Goal: Task Accomplishment & Management: Use online tool/utility

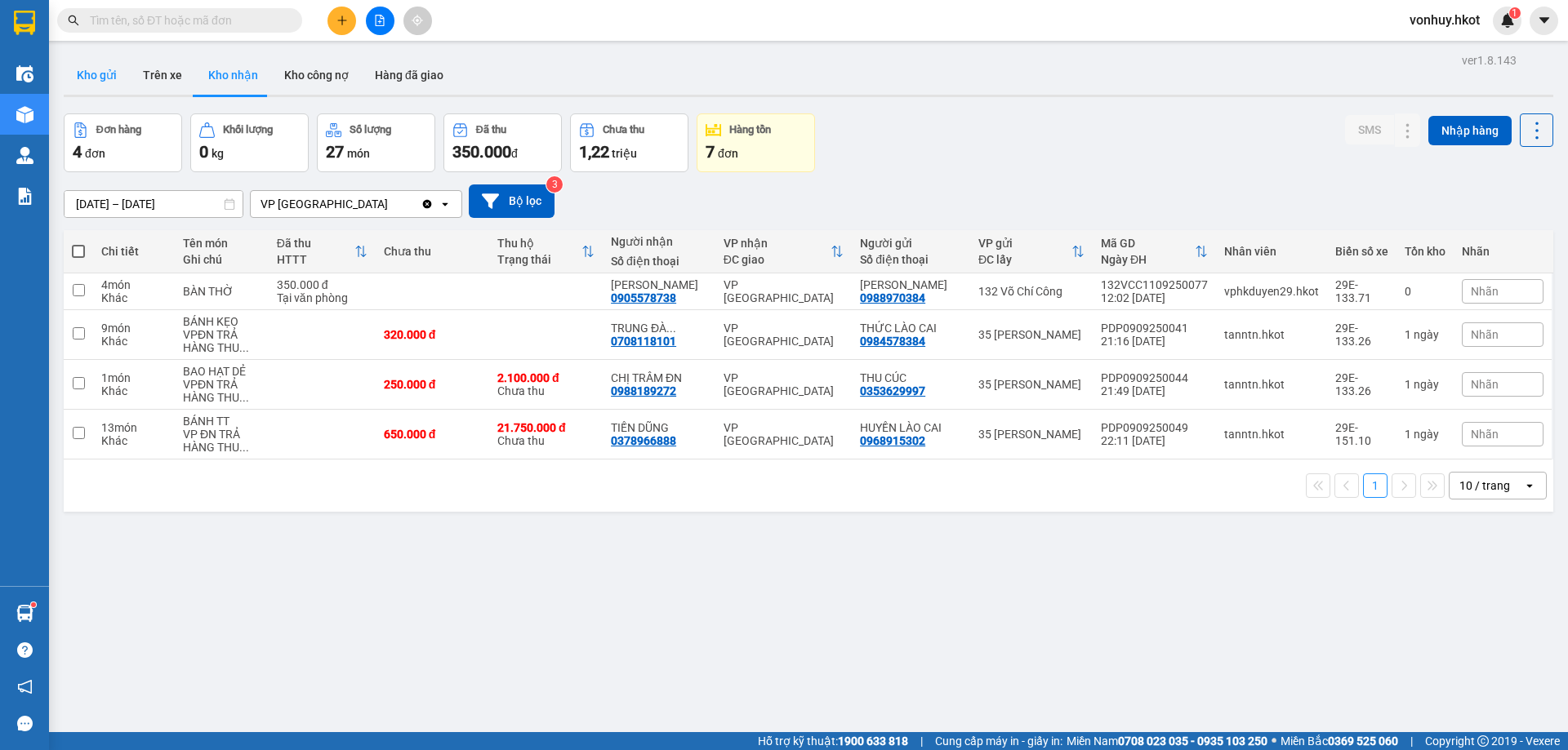
click at [116, 69] on button "Kho gửi" at bounding box center [97, 75] width 66 height 39
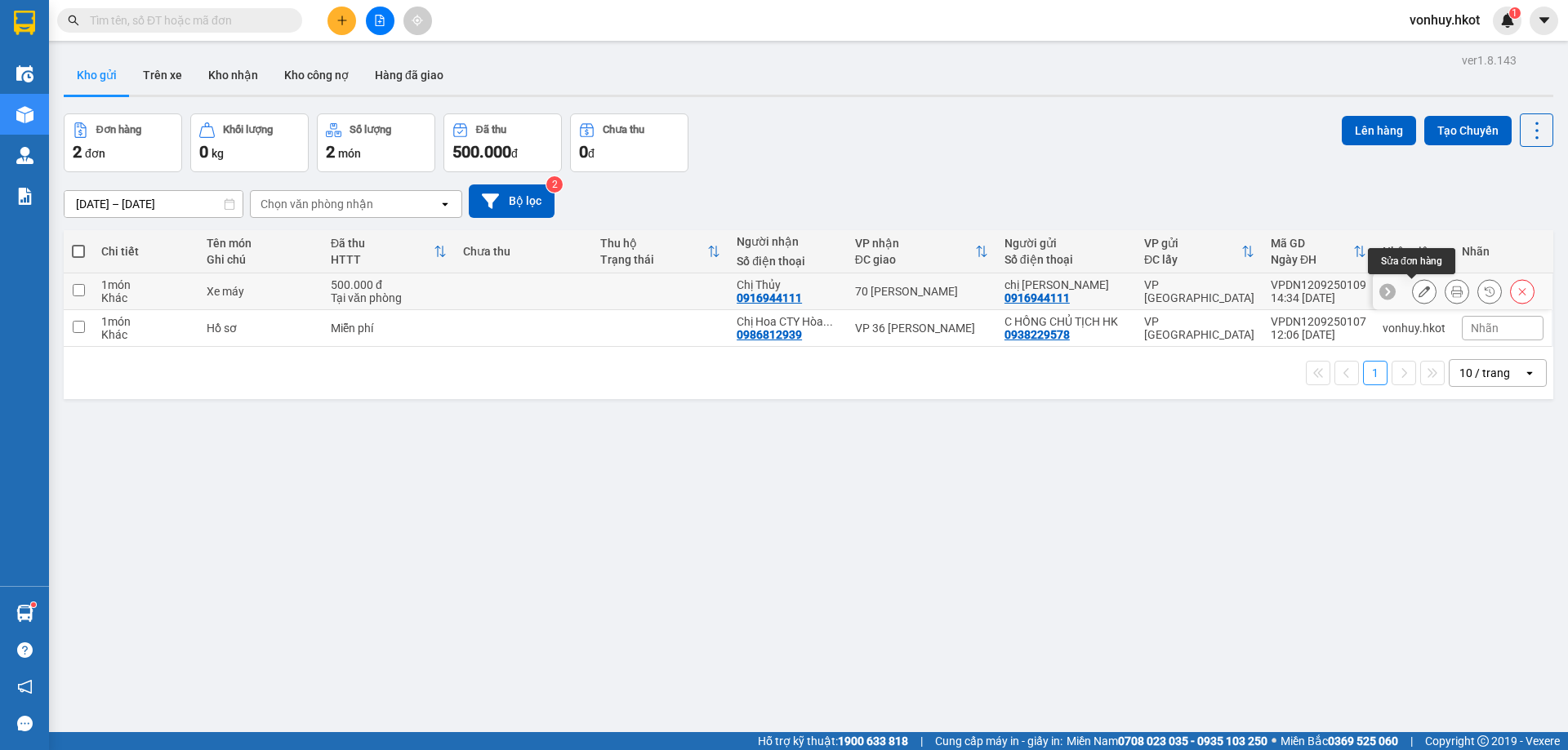
click at [1419, 291] on icon at bounding box center [1424, 292] width 11 height 11
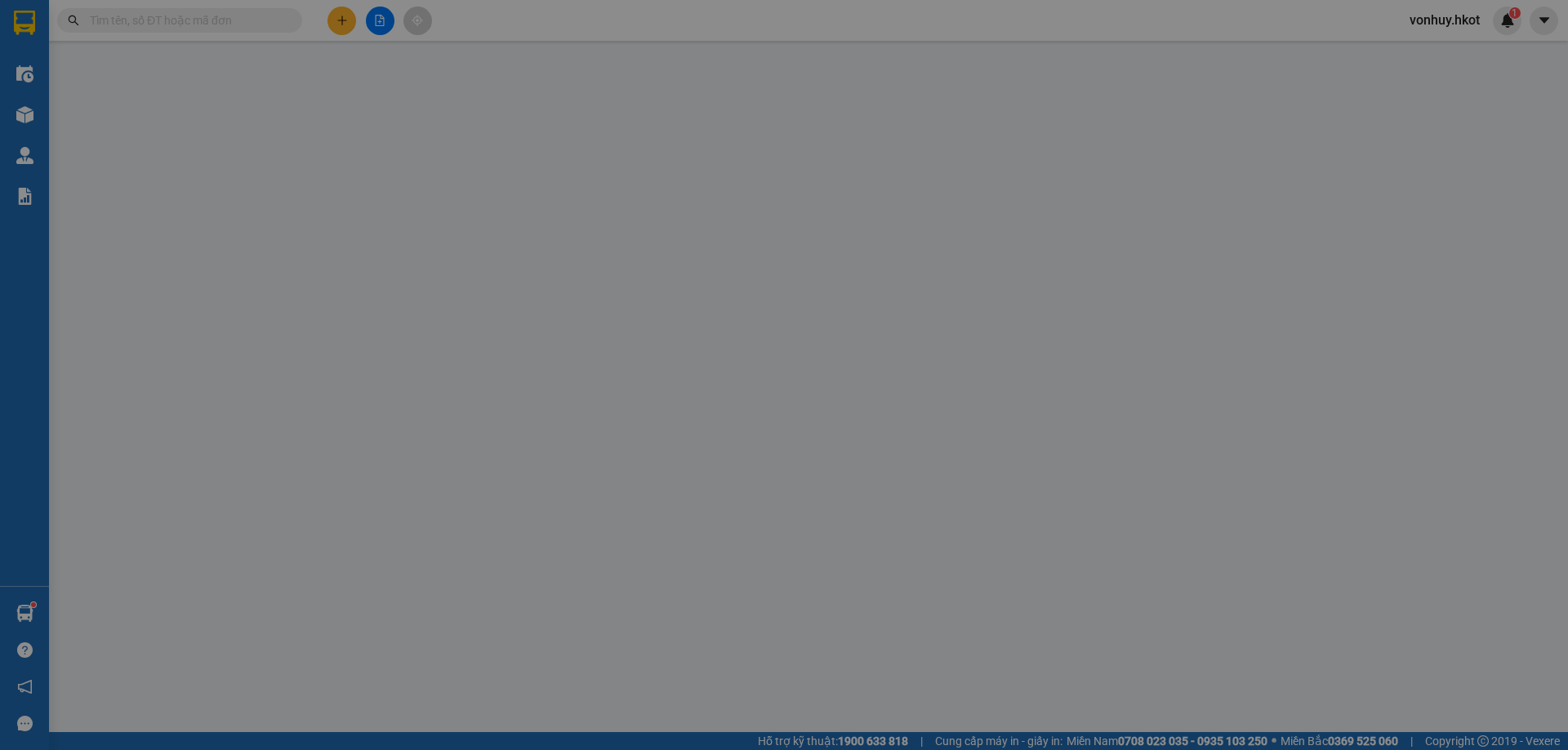
type input "0916944111"
type input "chị [PERSON_NAME]"
type input "0916944111"
type input "Chị Thủy"
type input "500.000"
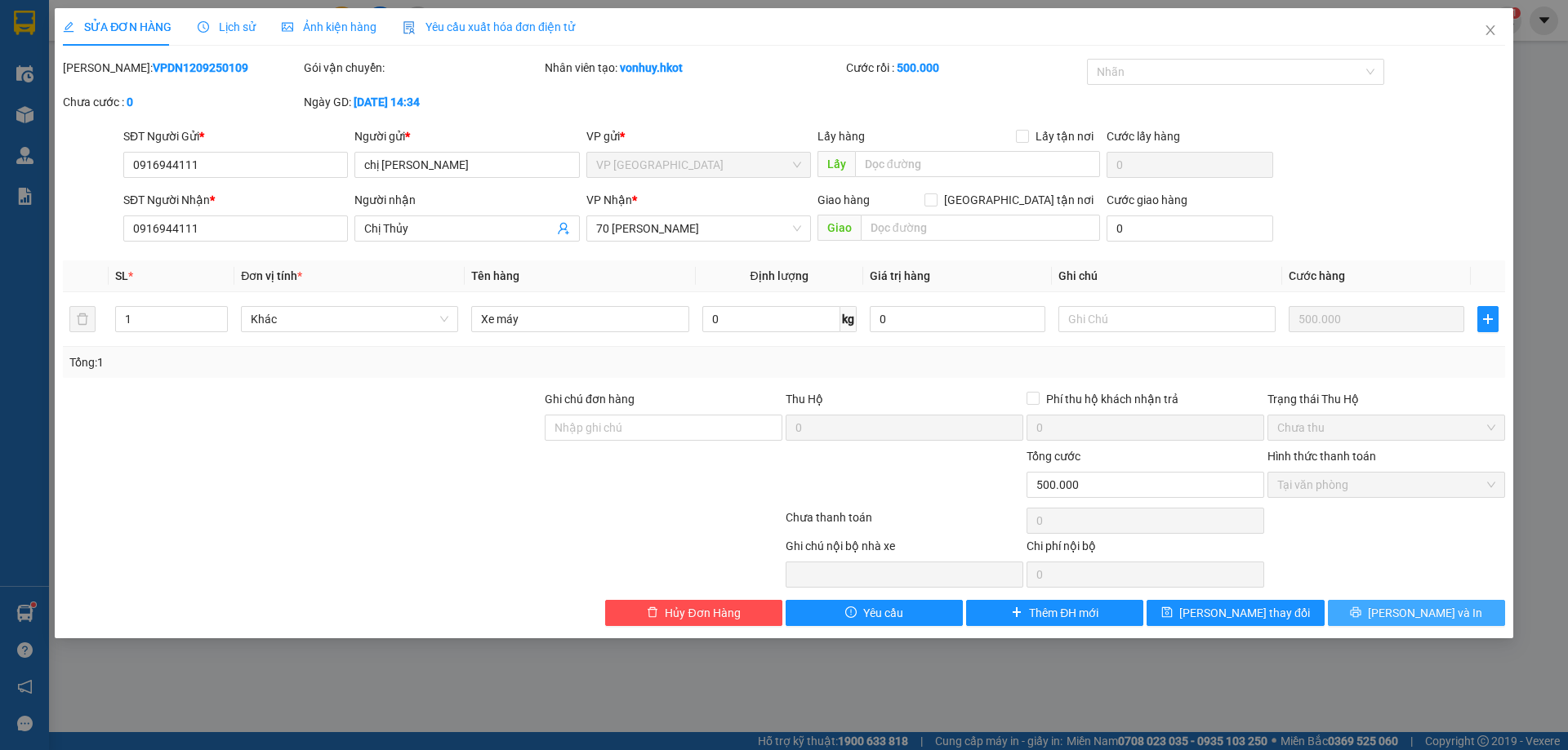
click at [1403, 608] on span "[PERSON_NAME] và In" at bounding box center [1424, 612] width 114 height 18
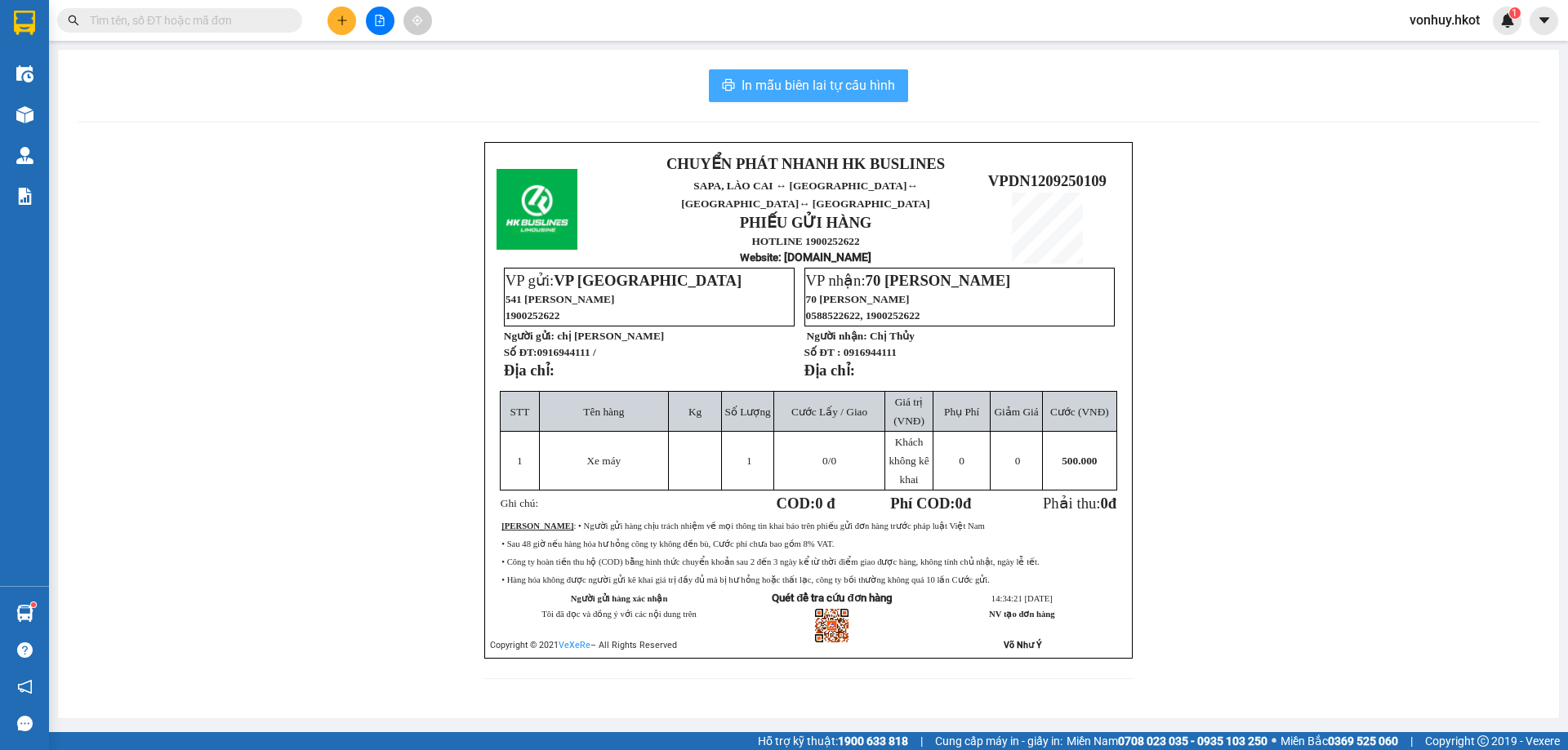
click at [817, 88] on span "In mẫu biên lai tự cấu hình" at bounding box center [818, 84] width 153 height 20
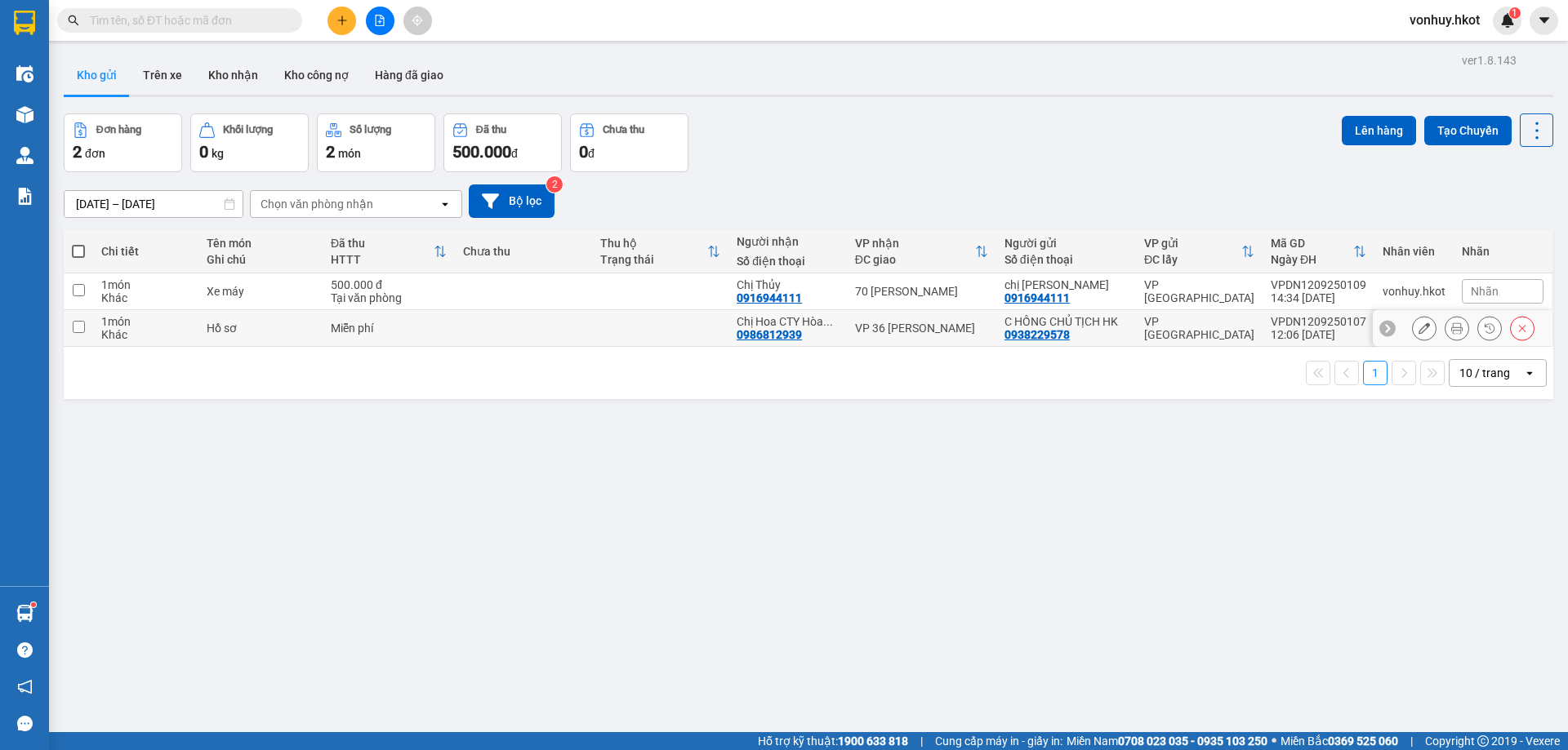
click at [465, 320] on td at bounding box center [523, 328] width 136 height 36
checkbox input "true"
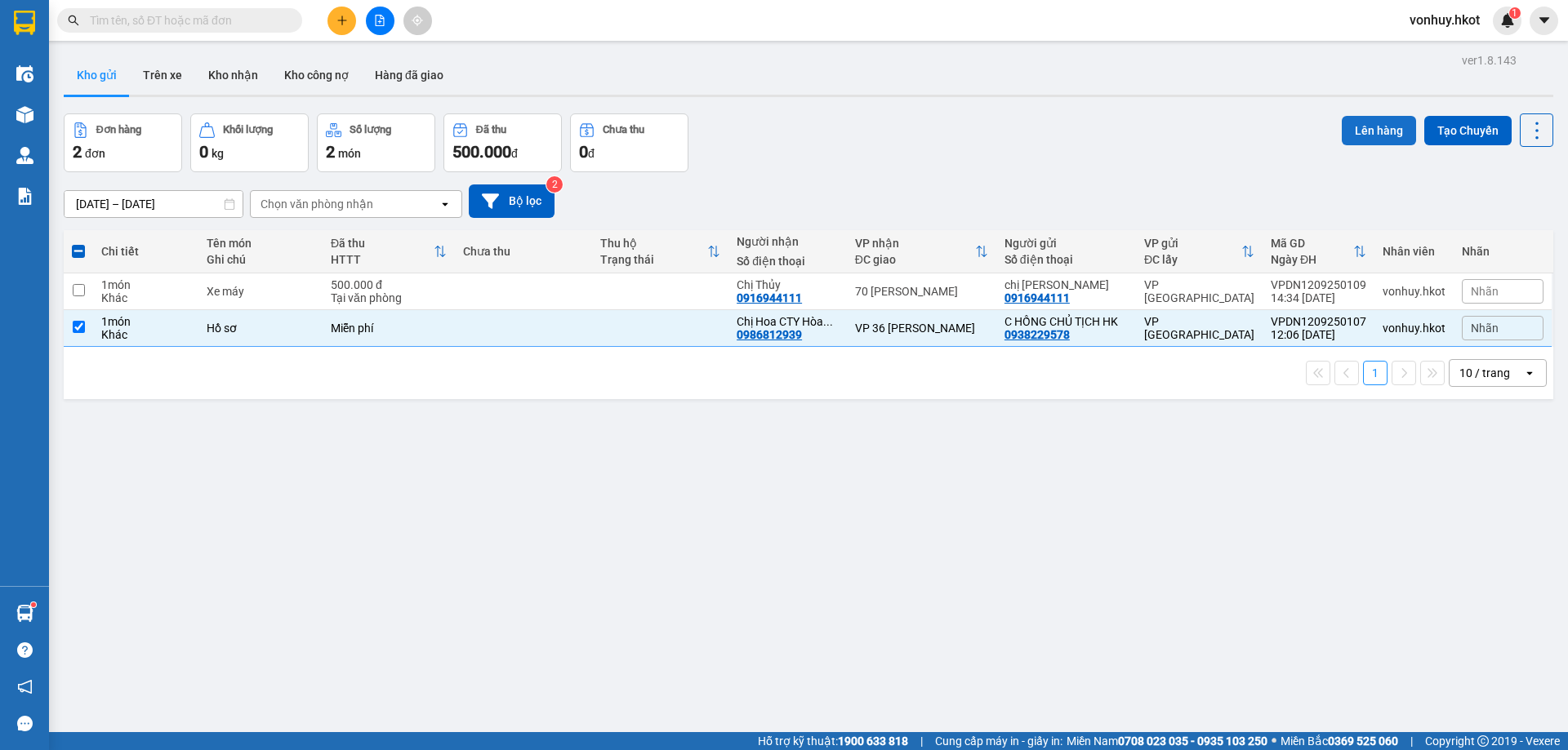
click at [1359, 132] on button "Lên hàng" at bounding box center [1379, 130] width 75 height 30
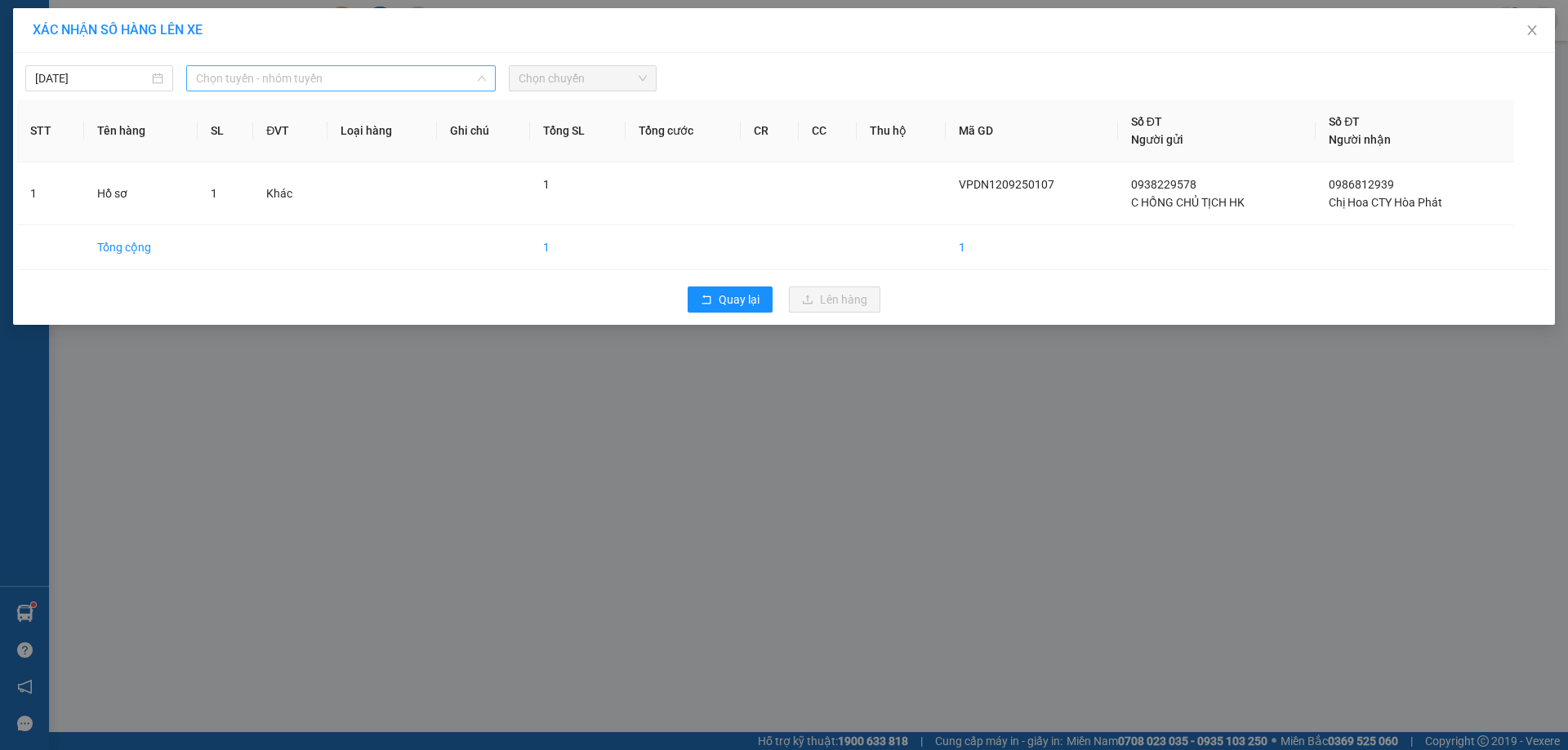
click at [409, 70] on span "Chọn tuyến - nhóm tuyến" at bounding box center [341, 78] width 290 height 25
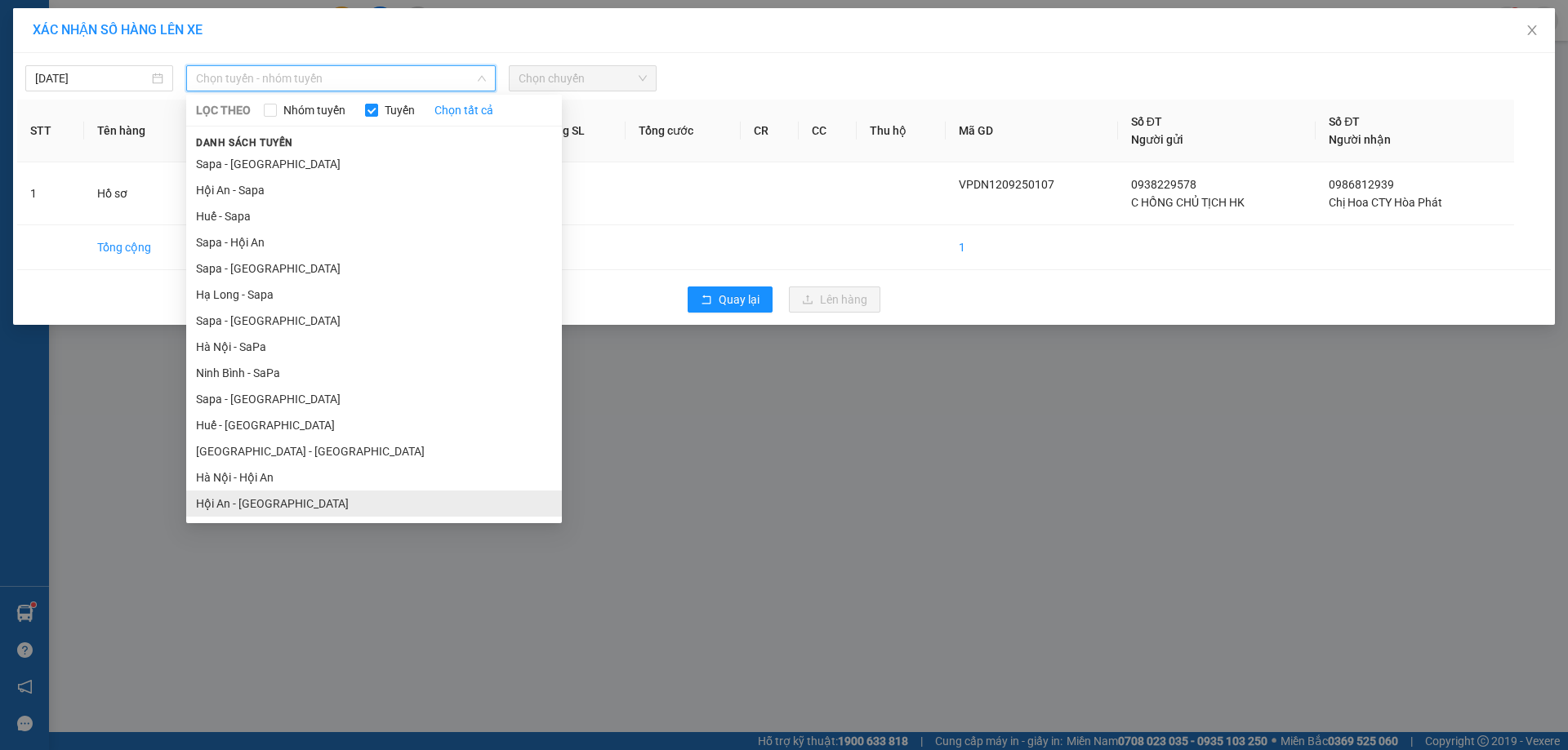
click at [253, 498] on li "Hội An - [GEOGRAPHIC_DATA]" at bounding box center [374, 503] width 375 height 26
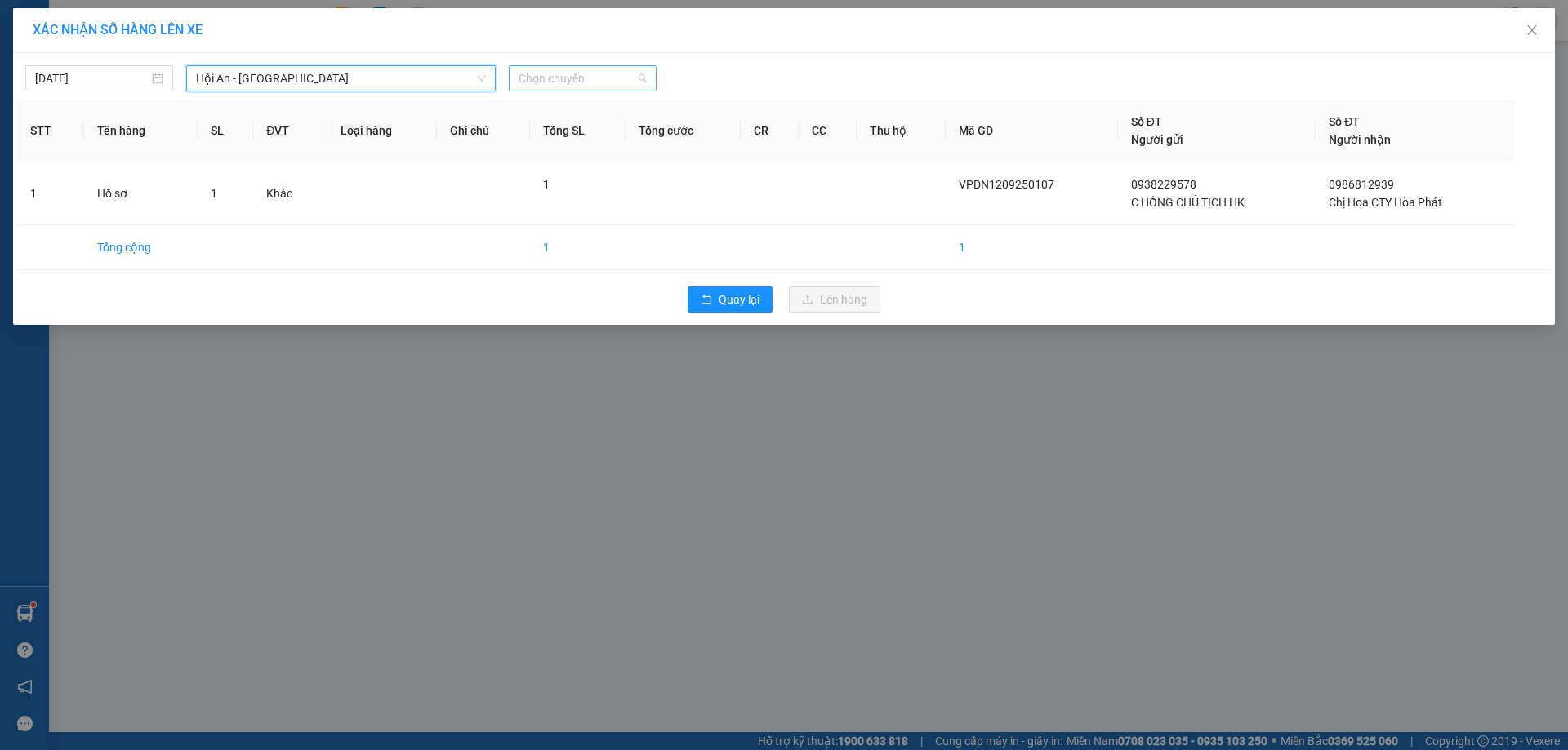
click at [595, 78] on span "Chọn chuyến" at bounding box center [583, 78] width 128 height 25
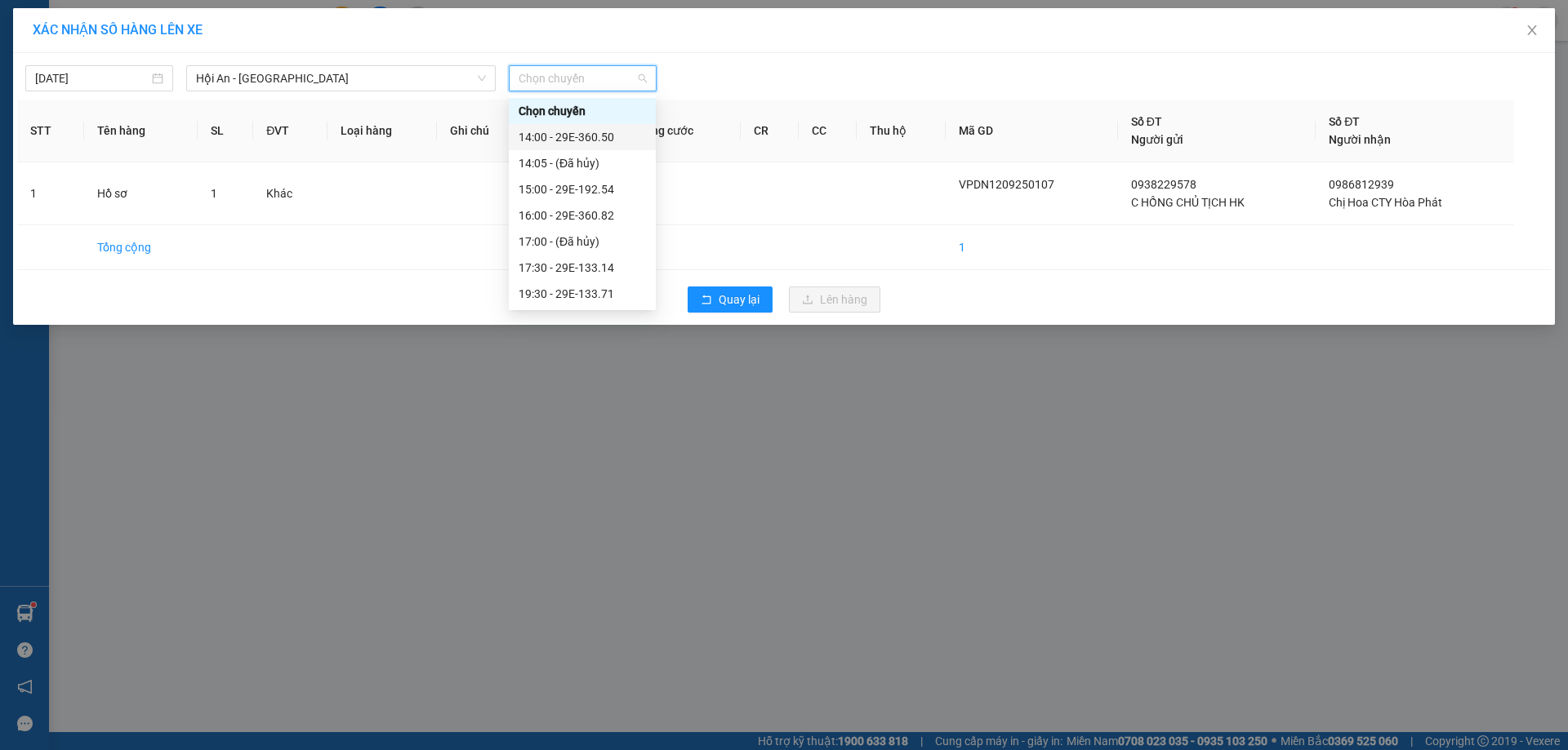
click at [603, 131] on div "14:00 - 29E-360.50" at bounding box center [582, 137] width 127 height 18
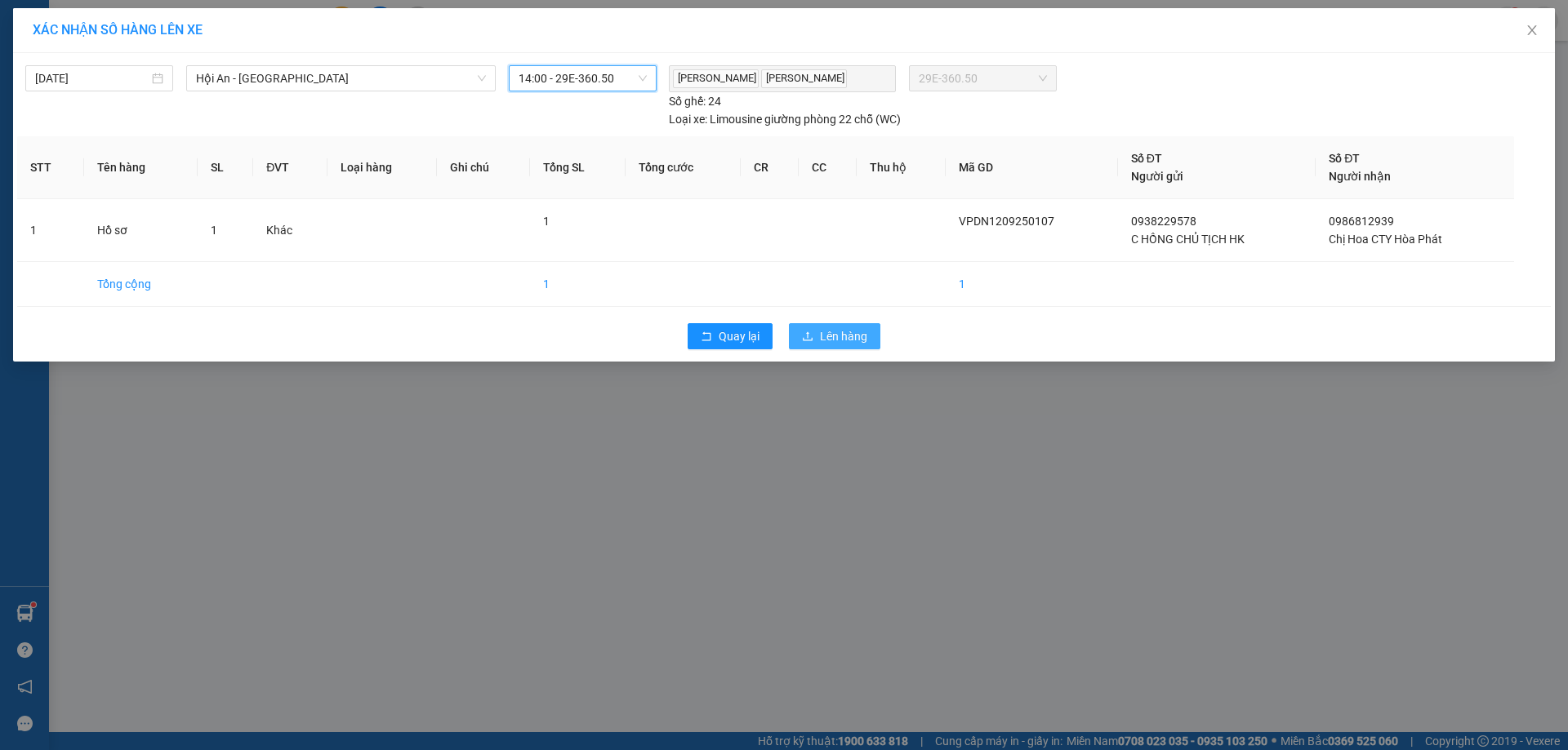
click at [844, 336] on span "Lên hàng" at bounding box center [843, 336] width 47 height 18
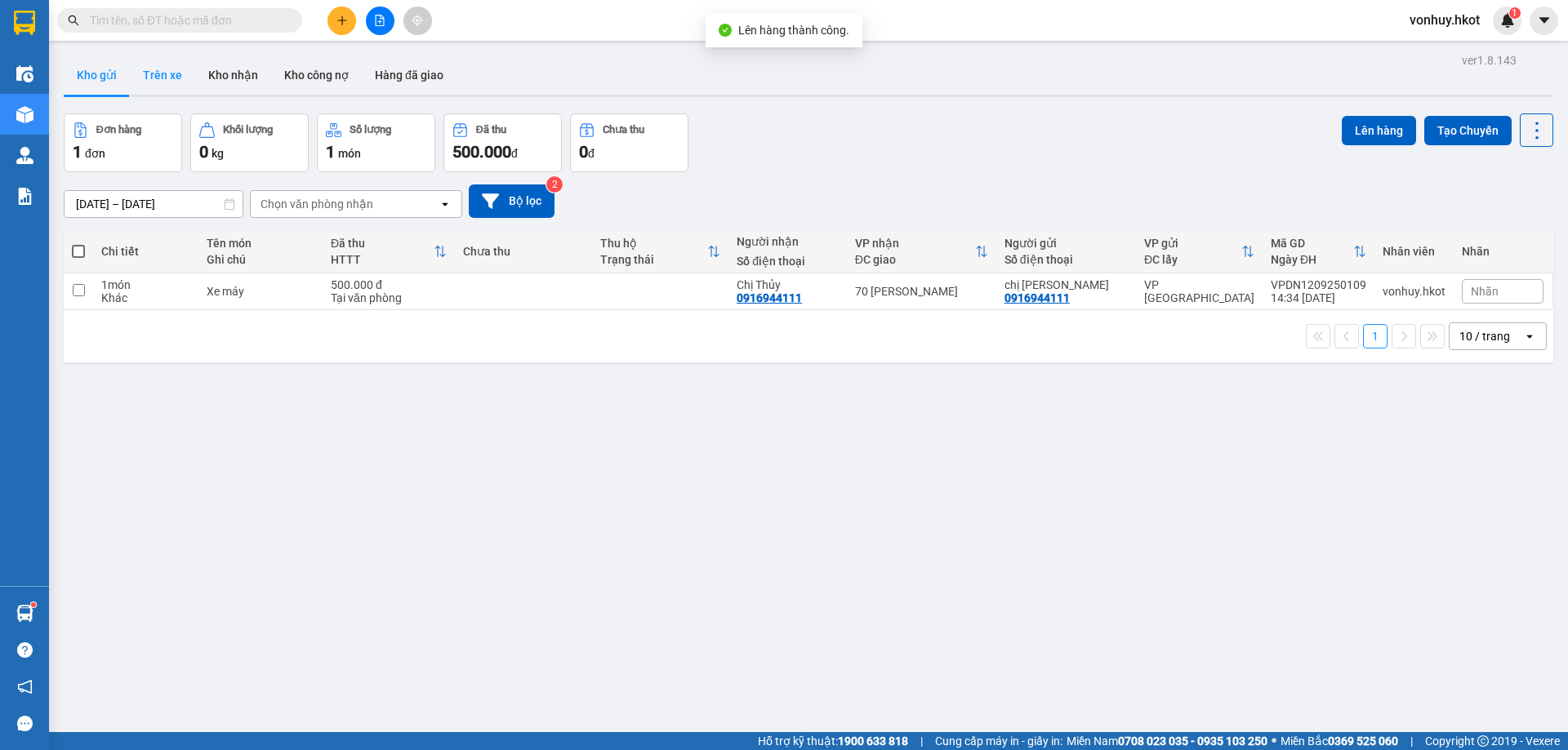
click at [165, 70] on button "Trên xe" at bounding box center [163, 75] width 65 height 39
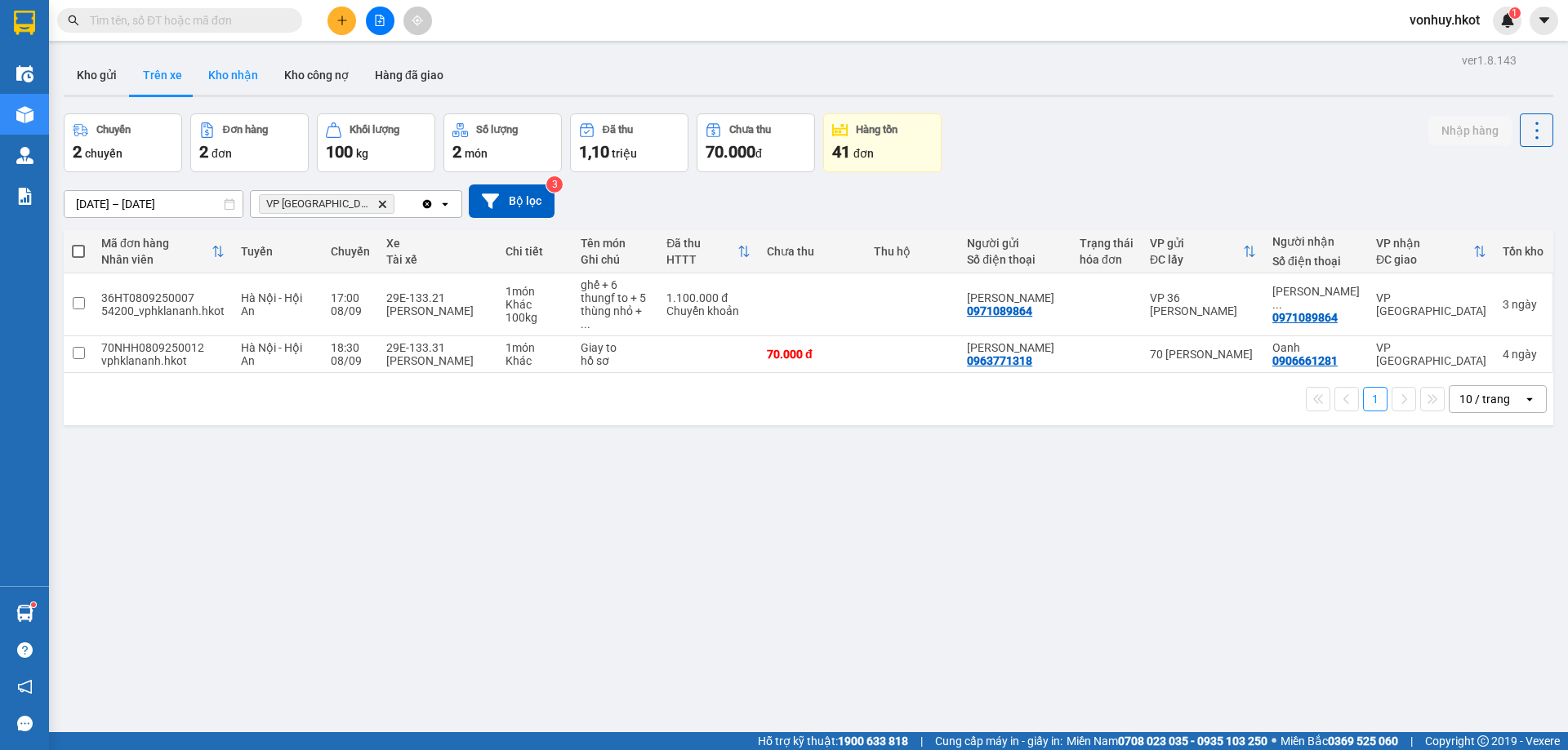
click at [238, 75] on button "Kho nhận" at bounding box center [233, 75] width 76 height 39
type input "[DATE] – [DATE]"
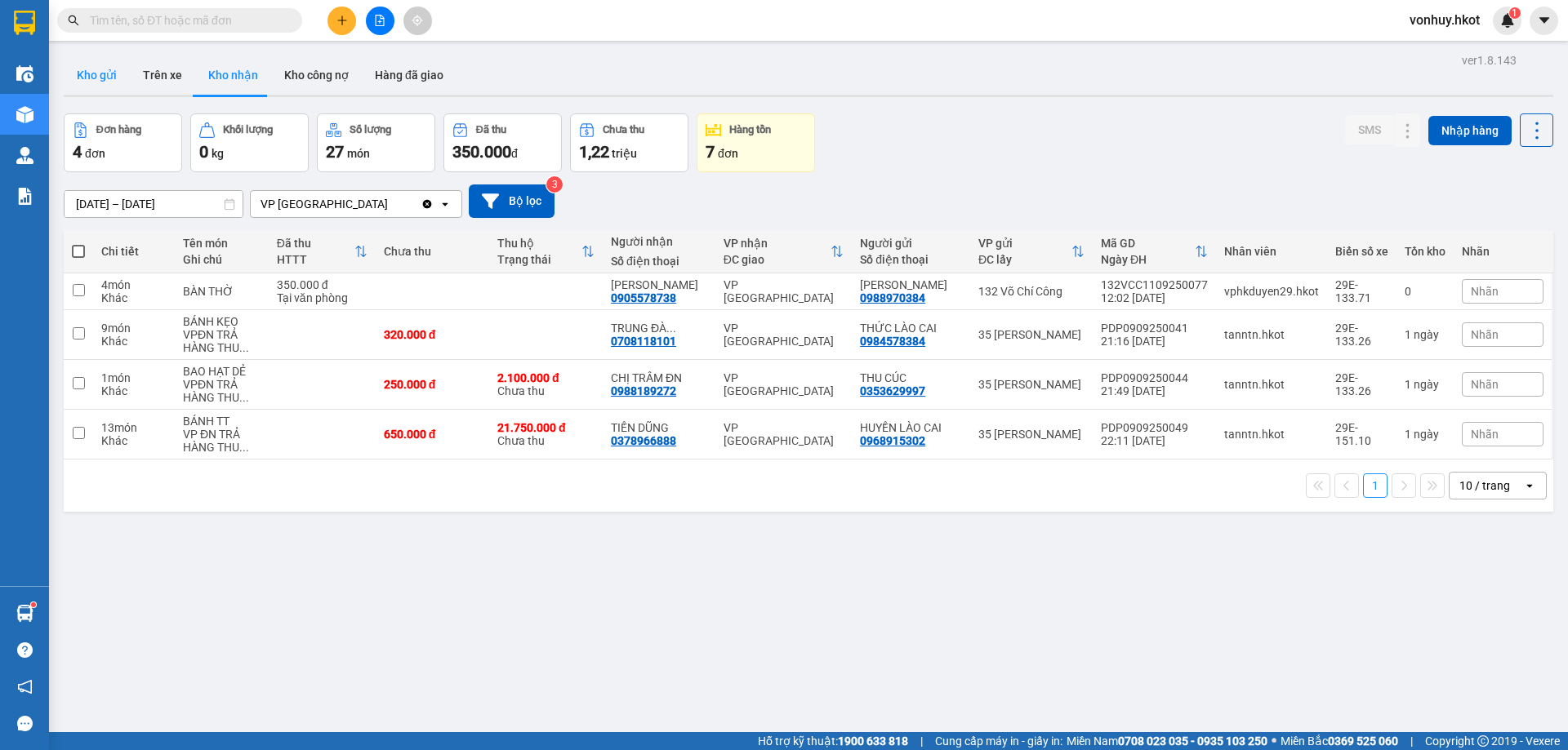
click at [93, 69] on button "Kho gửi" at bounding box center [97, 75] width 66 height 39
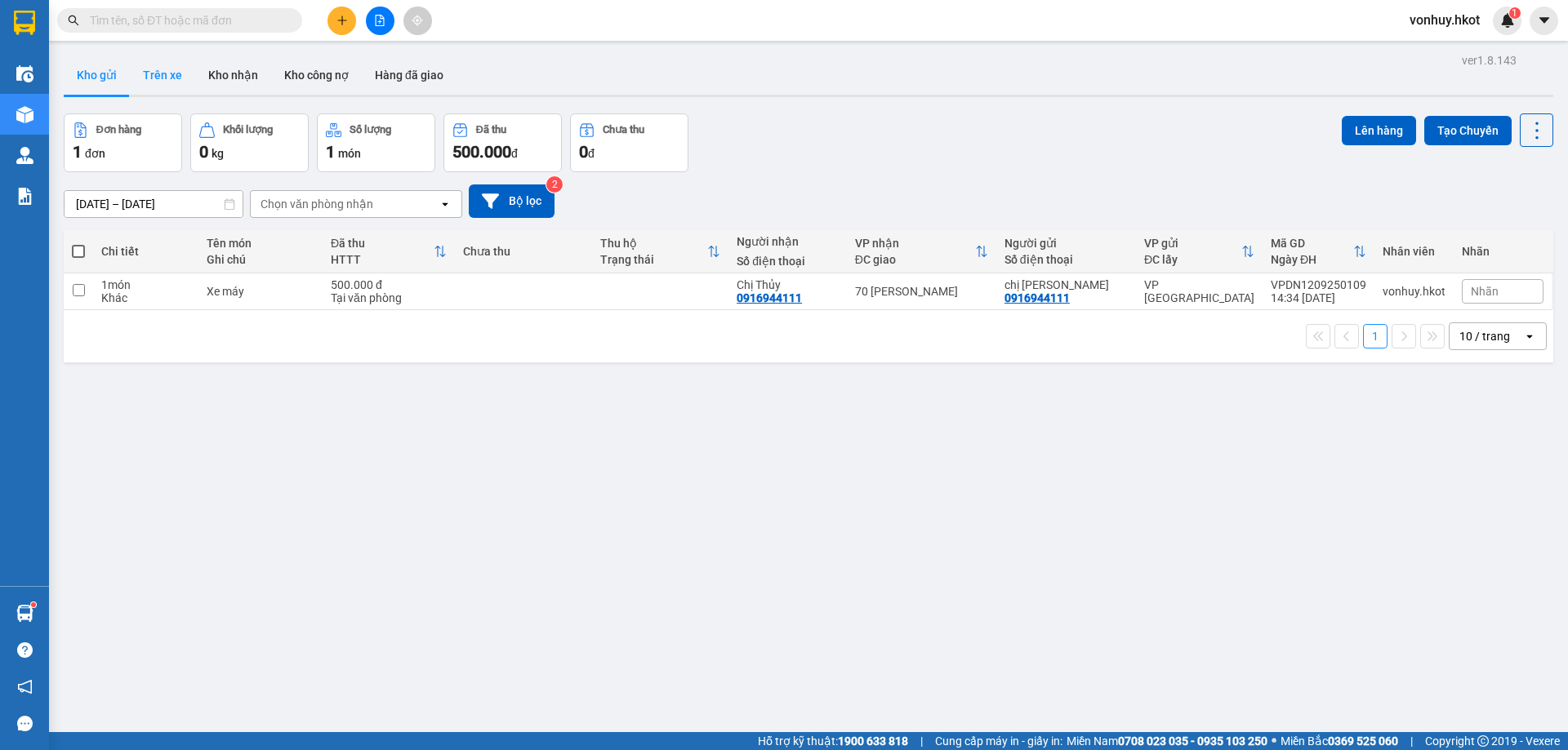
click at [158, 75] on button "Trên xe" at bounding box center [163, 75] width 65 height 39
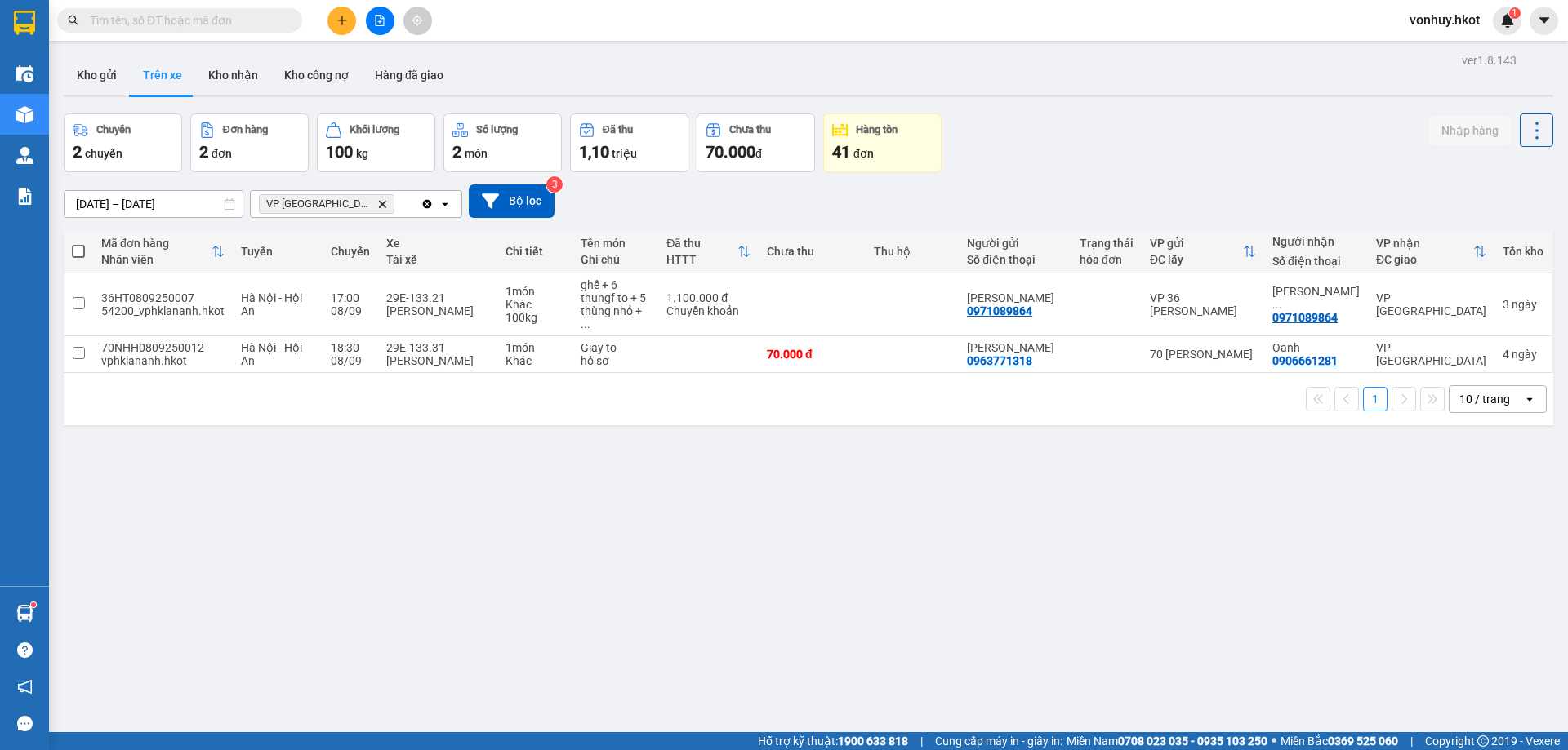
click at [240, 29] on input "text" at bounding box center [186, 20] width 192 height 18
click at [377, 199] on icon "Delete" at bounding box center [382, 204] width 10 height 10
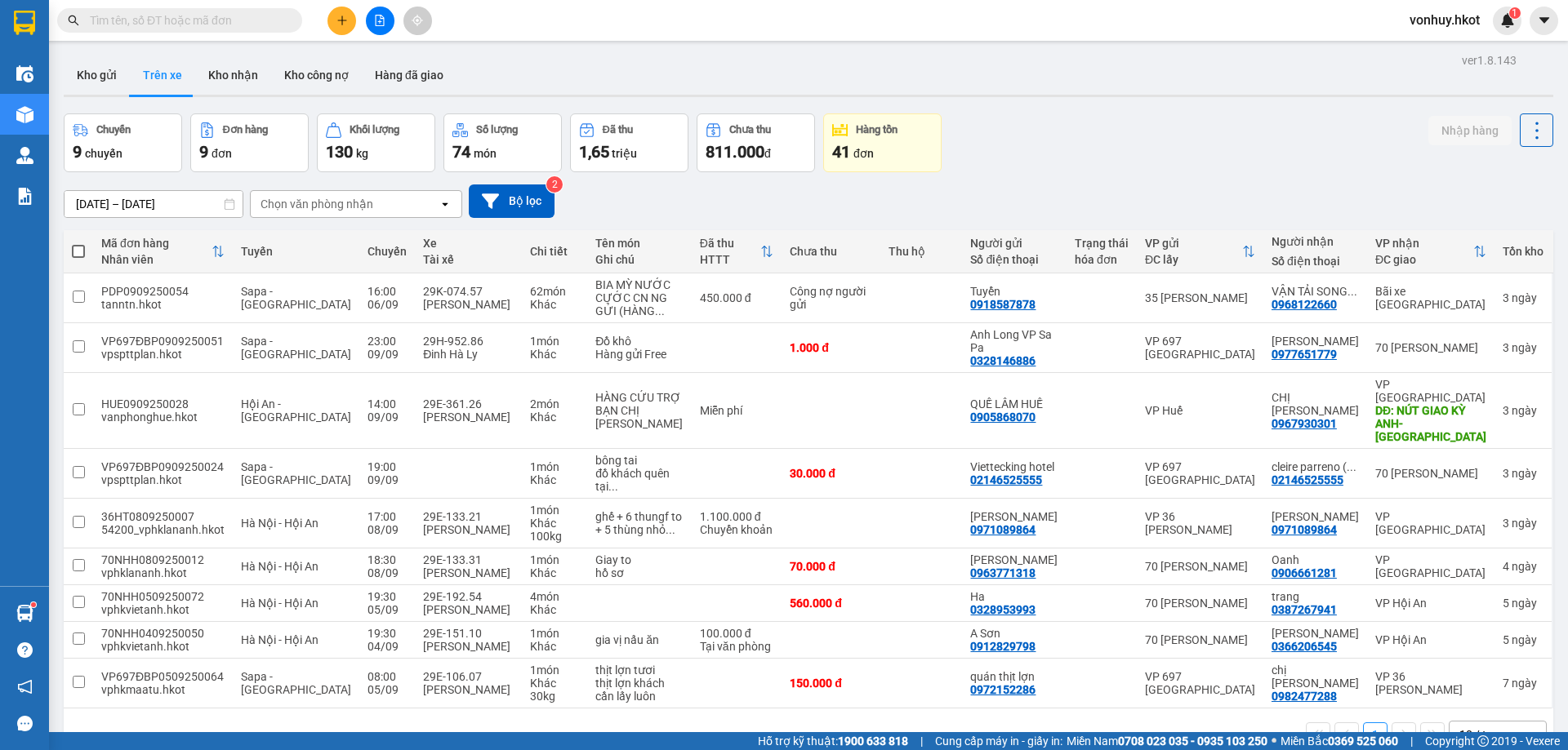
click at [164, 204] on input "[DATE] – [DATE]" at bounding box center [153, 204] width 178 height 26
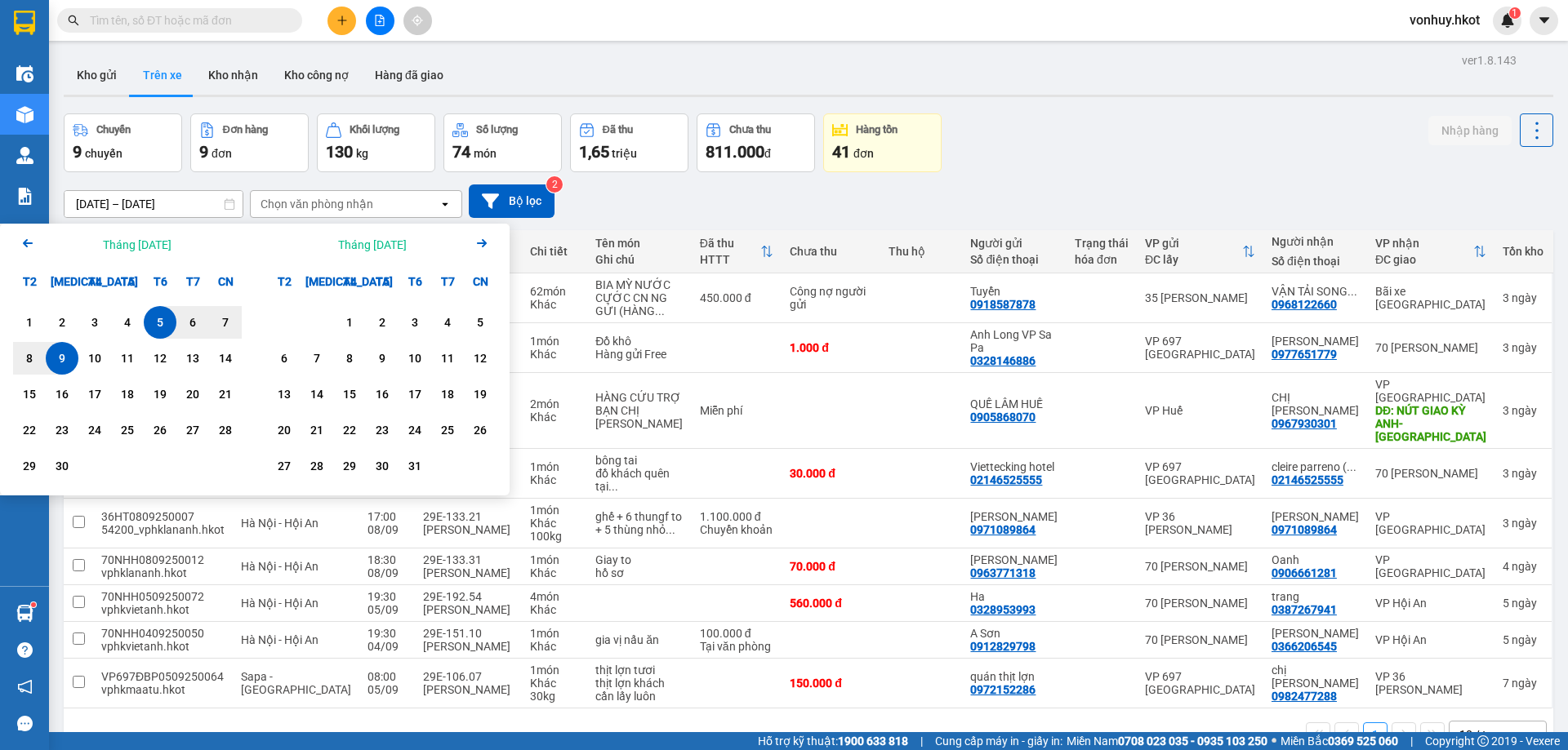
click at [57, 355] on div "9" at bounding box center [62, 358] width 23 height 19
click at [163, 356] on div "12" at bounding box center [160, 358] width 23 height 19
type input "[DATE] – [DATE]"
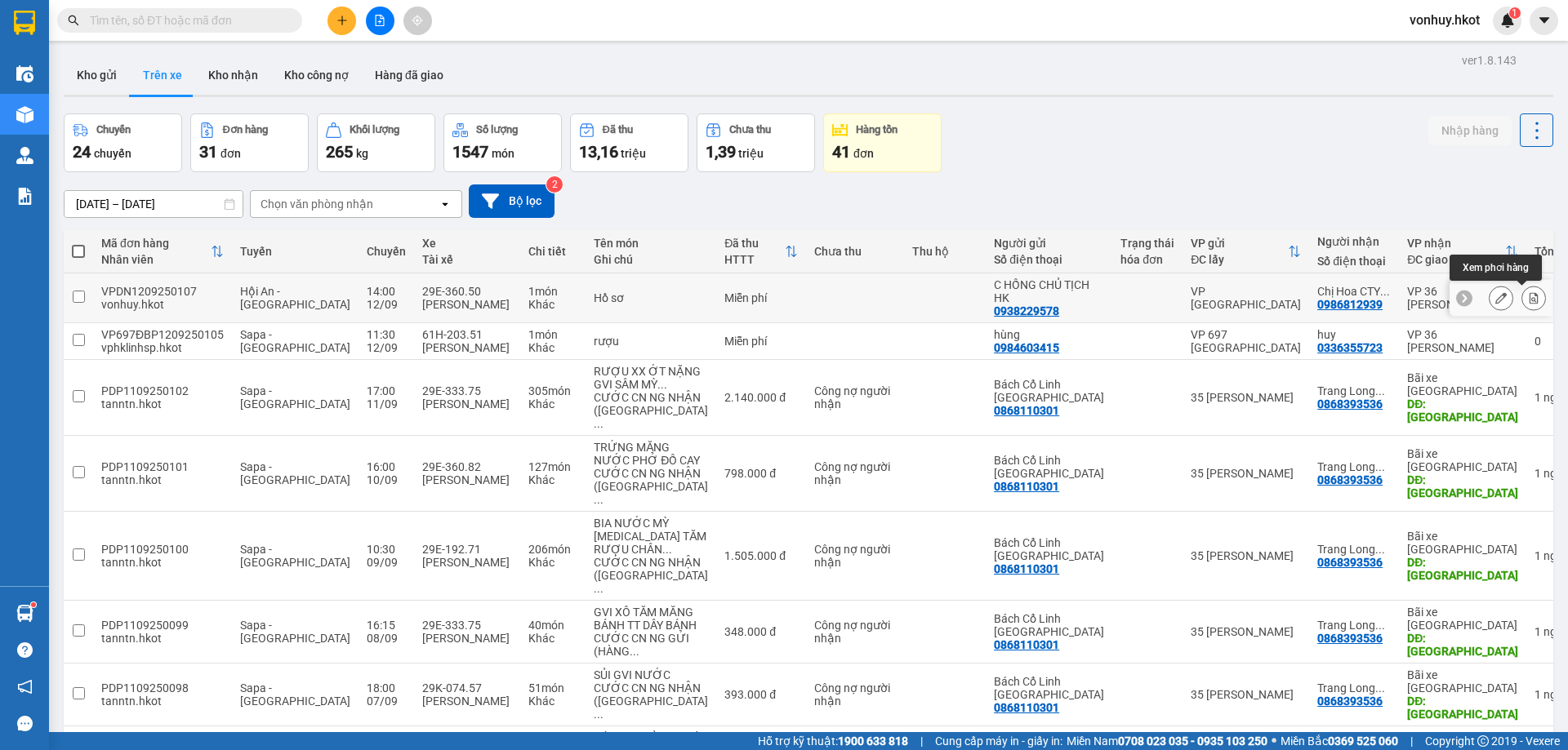
click at [1528, 293] on icon at bounding box center [1534, 298] width 11 height 11
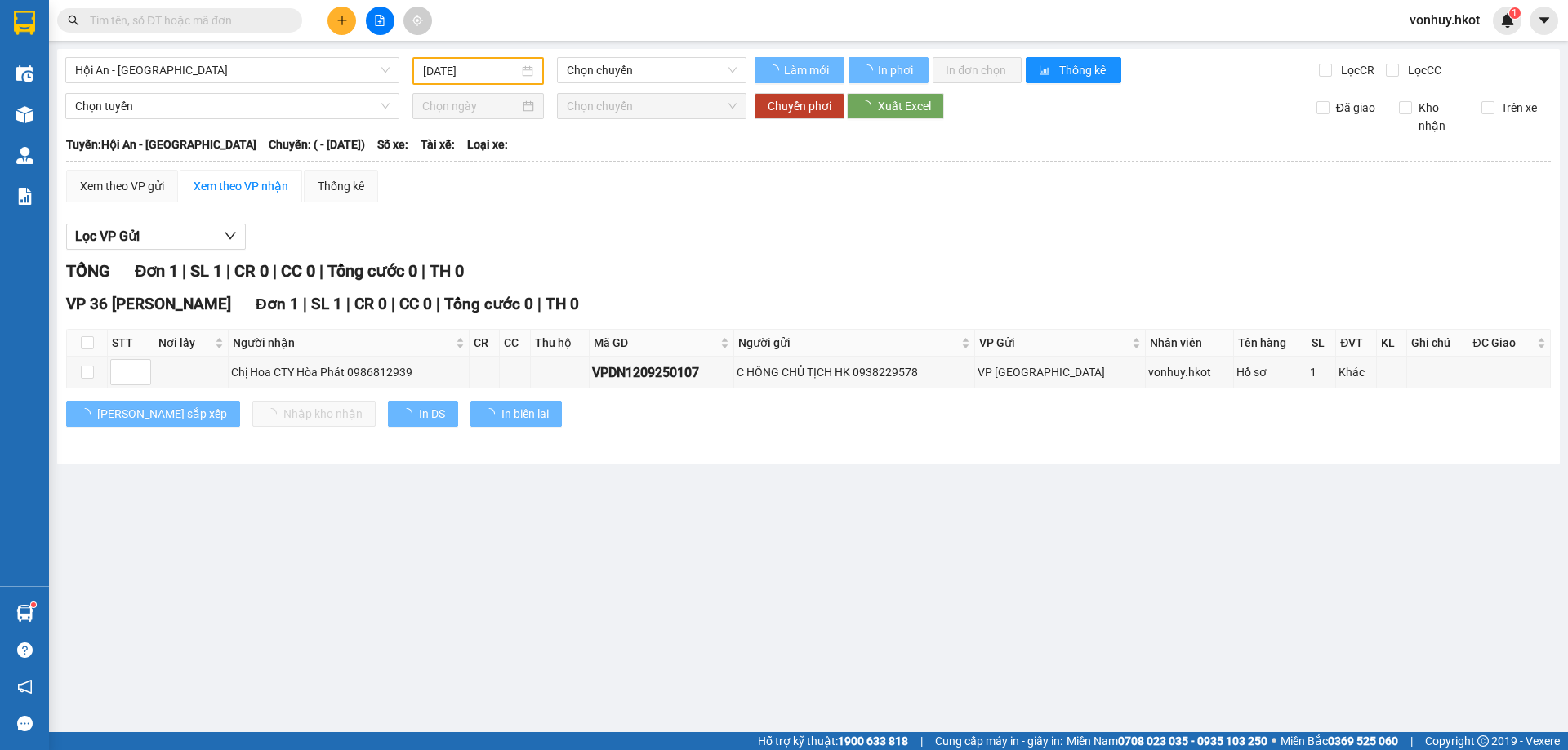
type input "[DATE]"
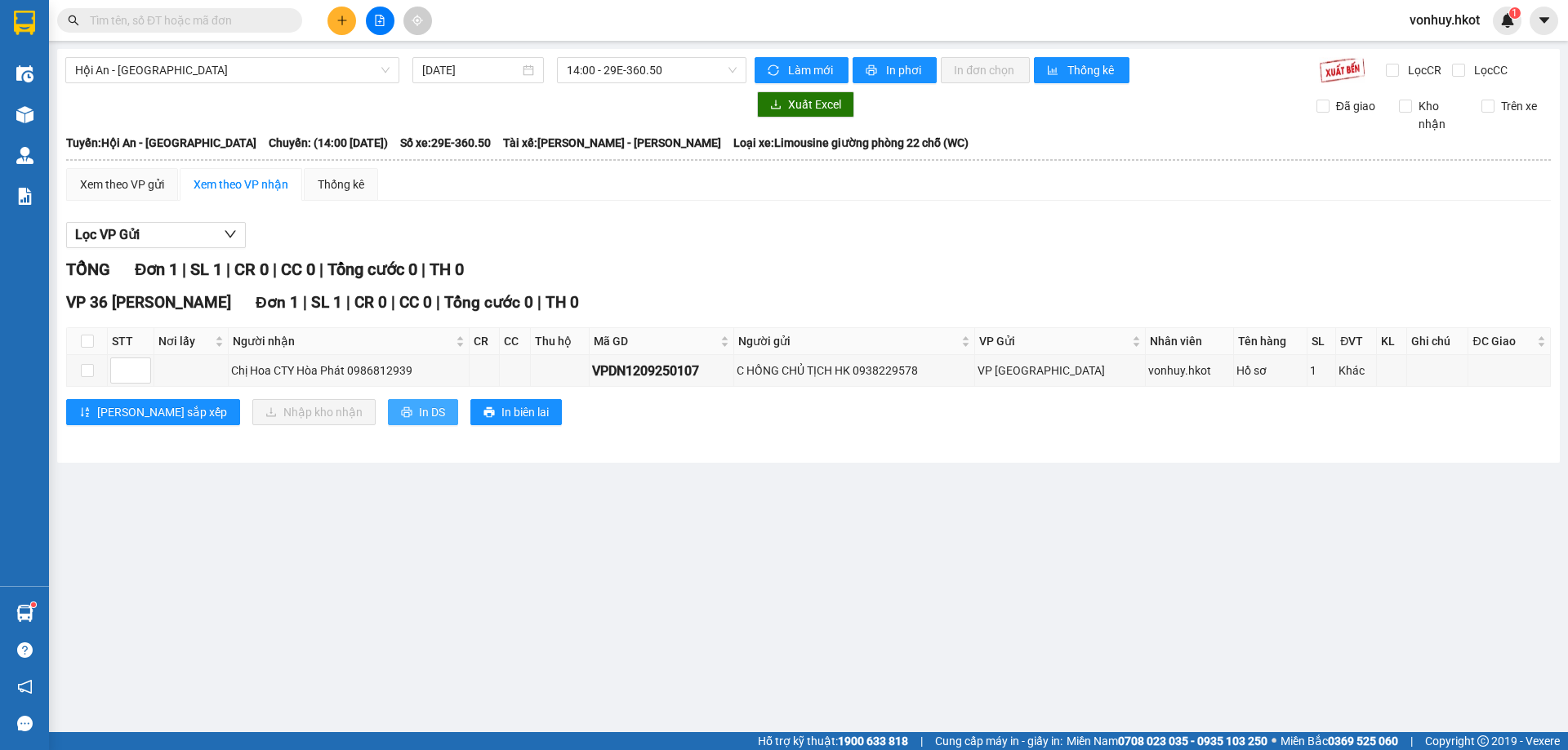
click at [419, 414] on span "In DS" at bounding box center [432, 411] width 26 height 18
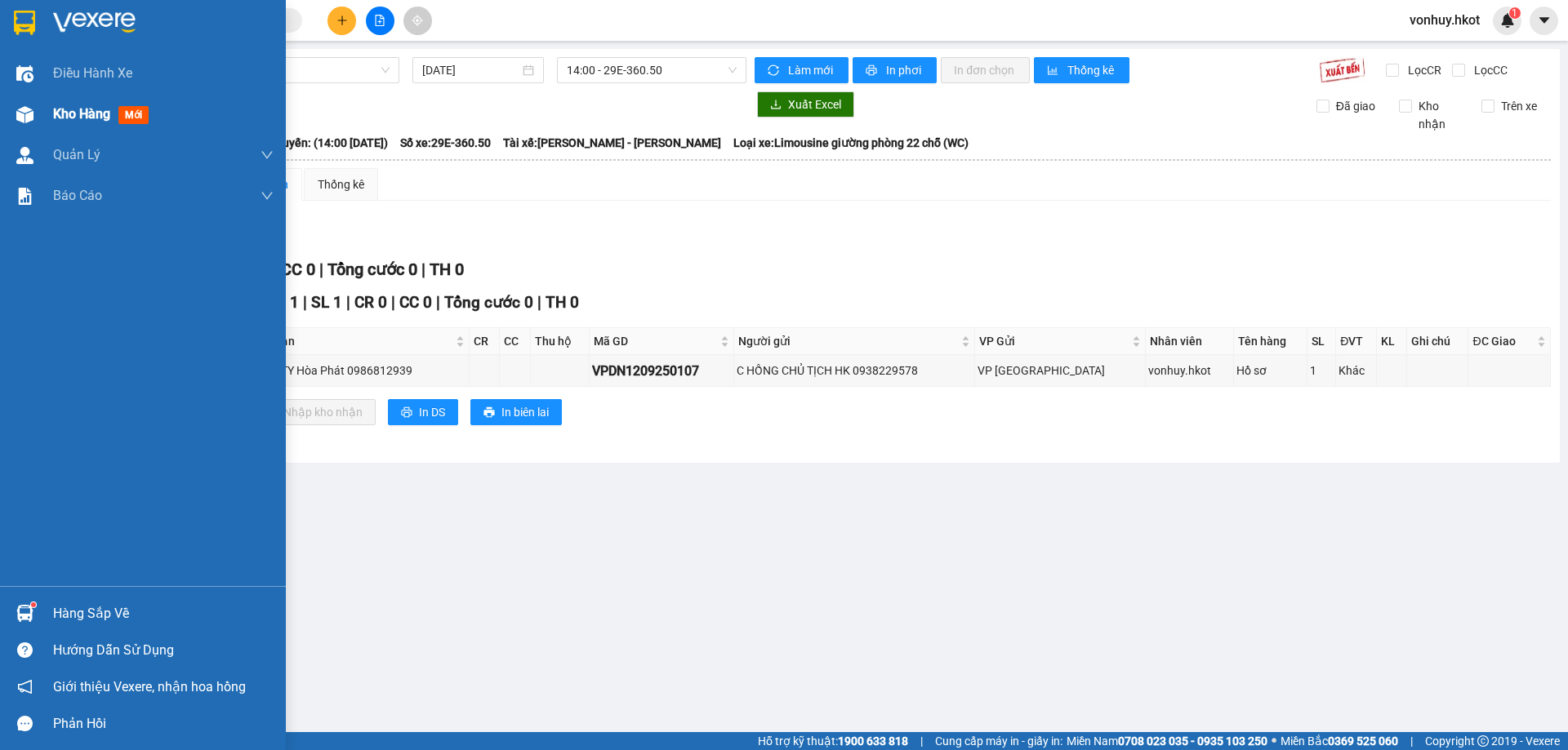
click at [57, 117] on span "Kho hàng" at bounding box center [81, 114] width 57 height 15
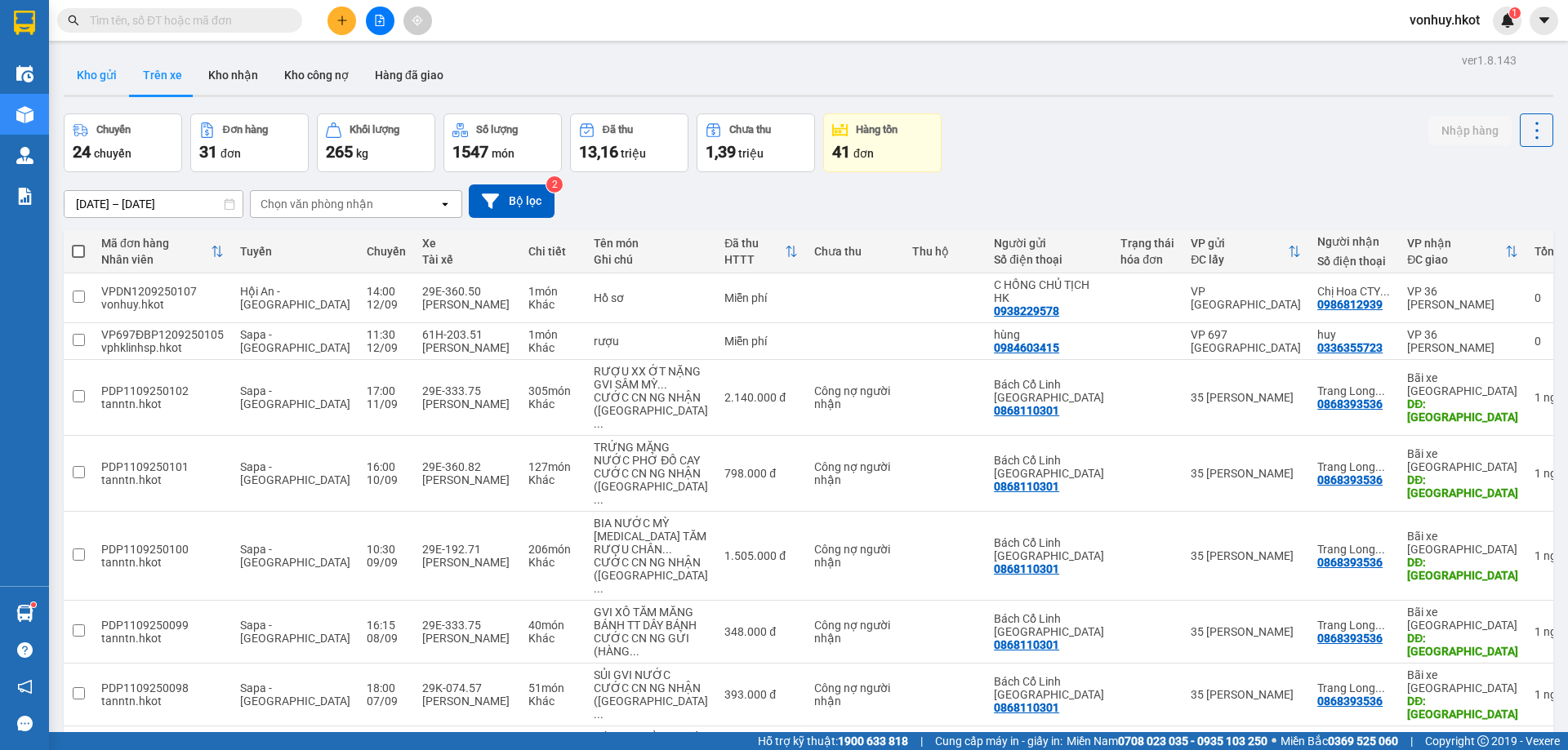
click at [94, 66] on button "Kho gửi" at bounding box center [97, 75] width 66 height 39
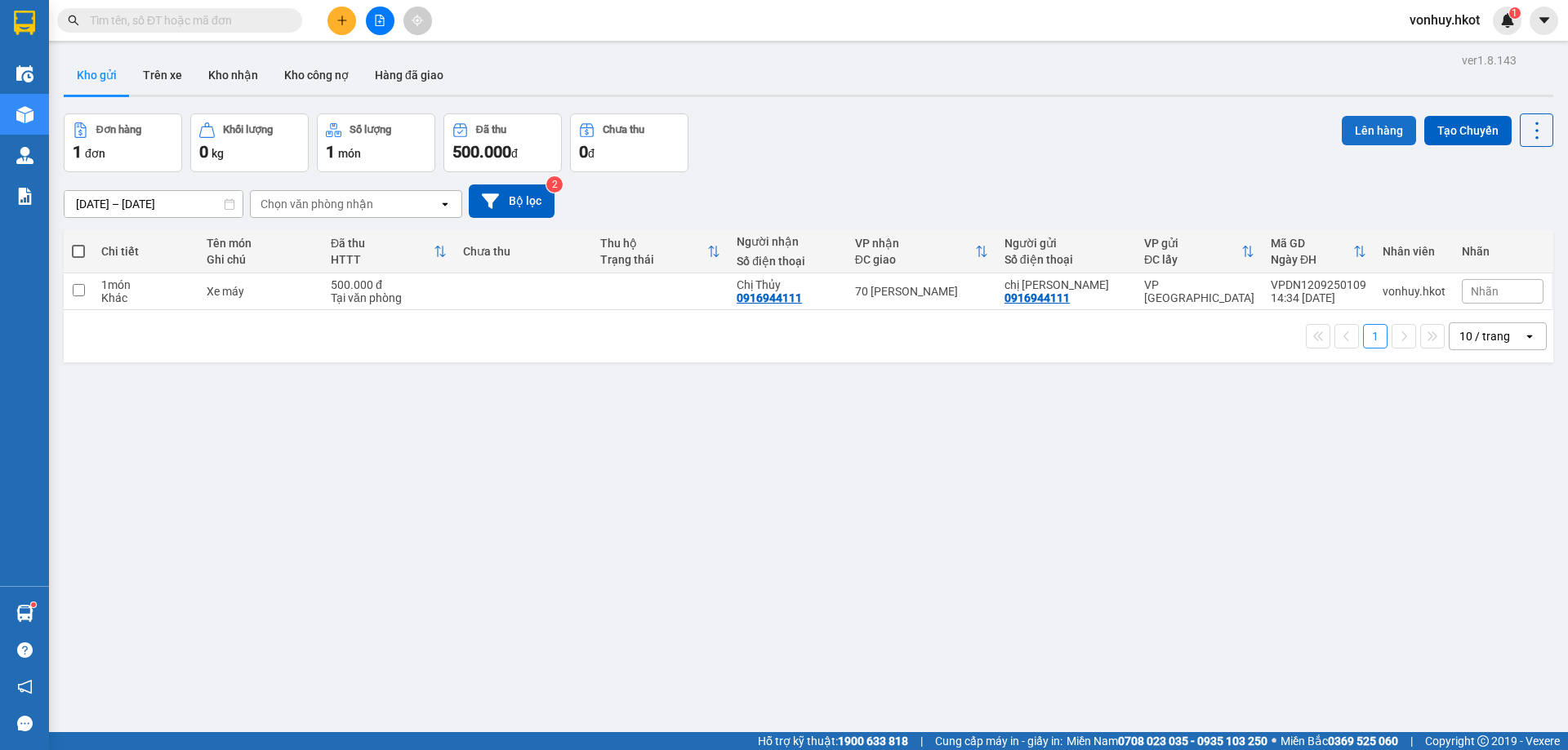
click at [1377, 122] on button "Lên hàng" at bounding box center [1379, 130] width 75 height 30
click at [93, 293] on td "1 món Khác" at bounding box center [146, 292] width 105 height 36
checkbox input "true"
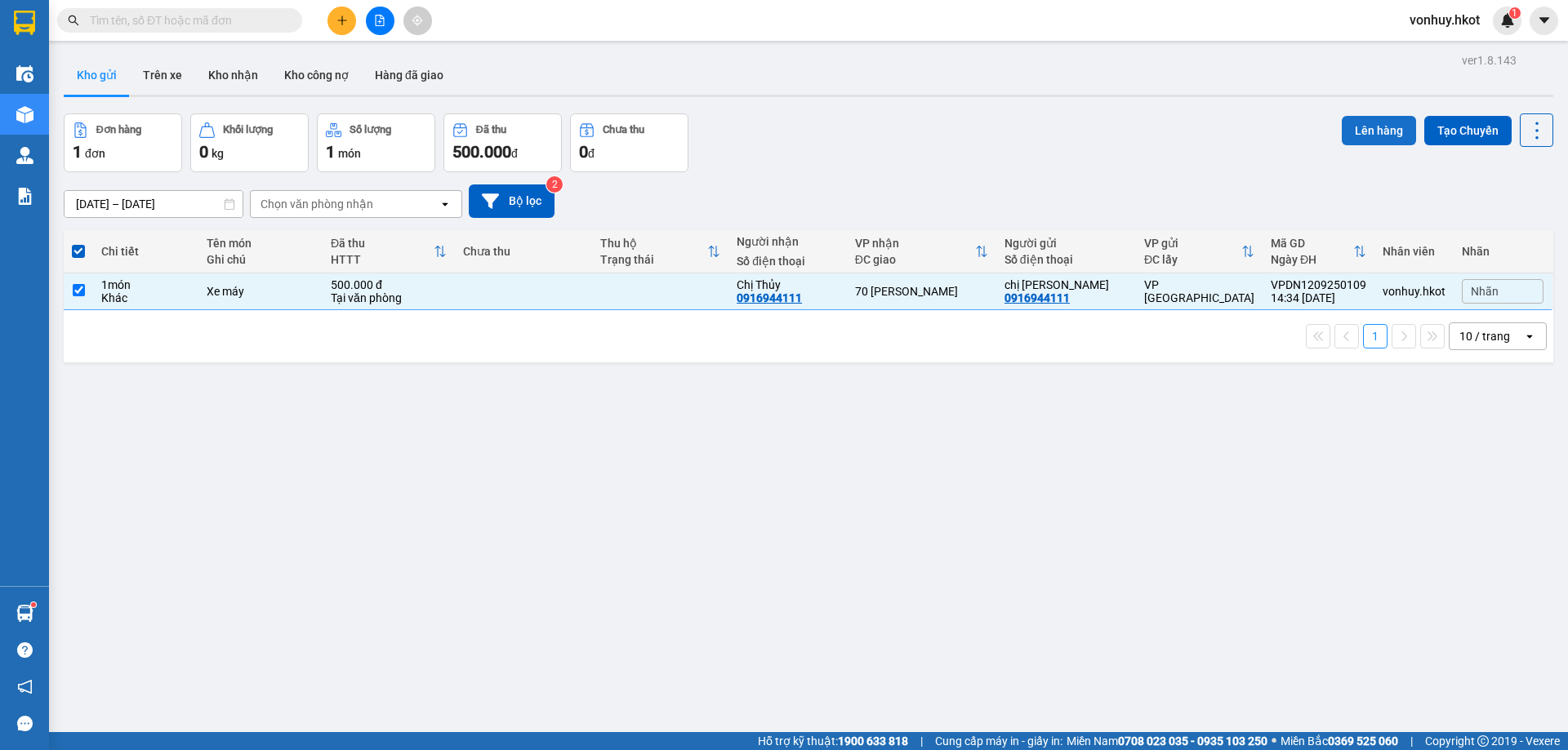
click at [1379, 133] on button "Lên hàng" at bounding box center [1379, 130] width 75 height 30
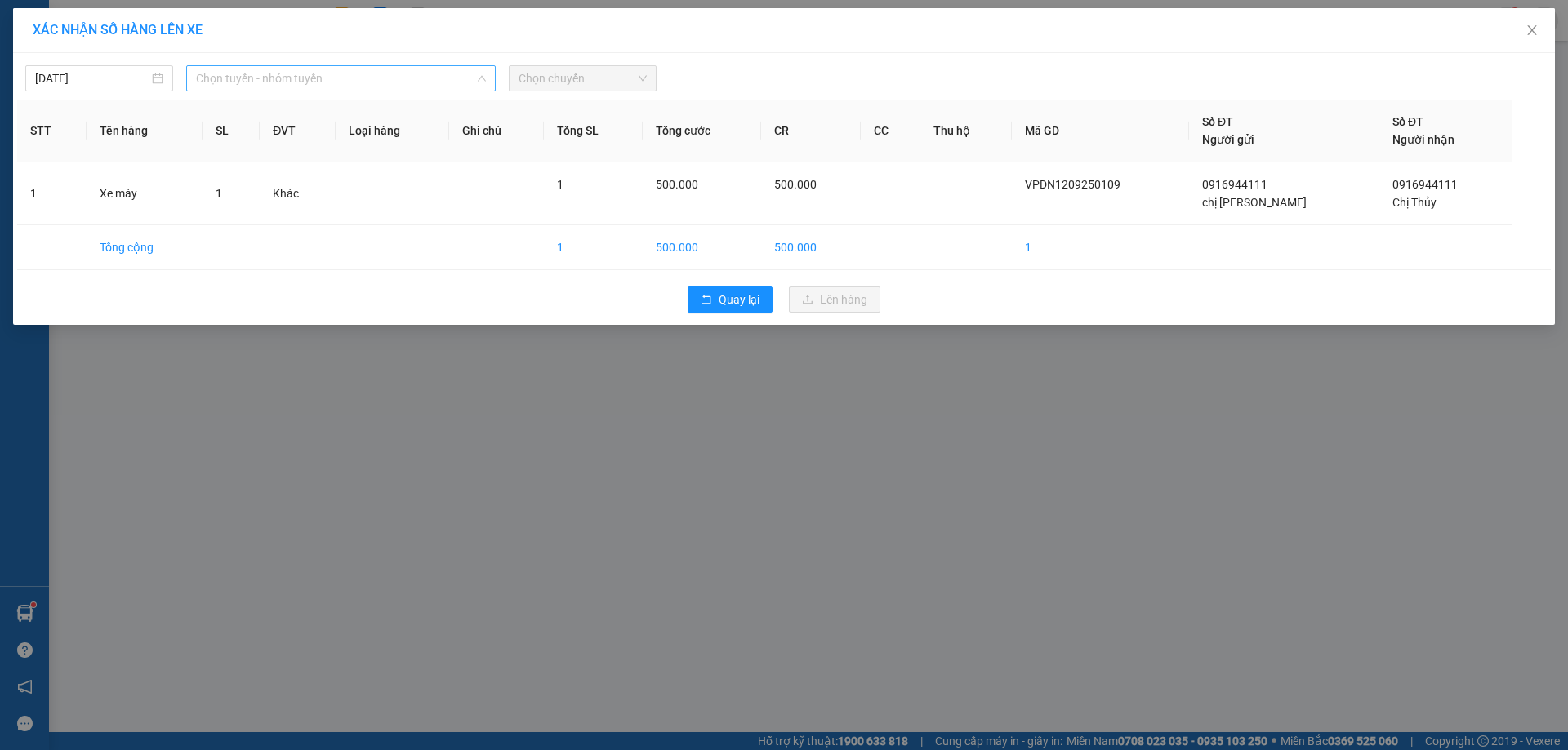
drag, startPoint x: 456, startPoint y: 69, endPoint x: 447, endPoint y: 86, distance: 19.2
click at [448, 82] on span "Chọn tuyến - nhóm tuyến" at bounding box center [341, 78] width 290 height 25
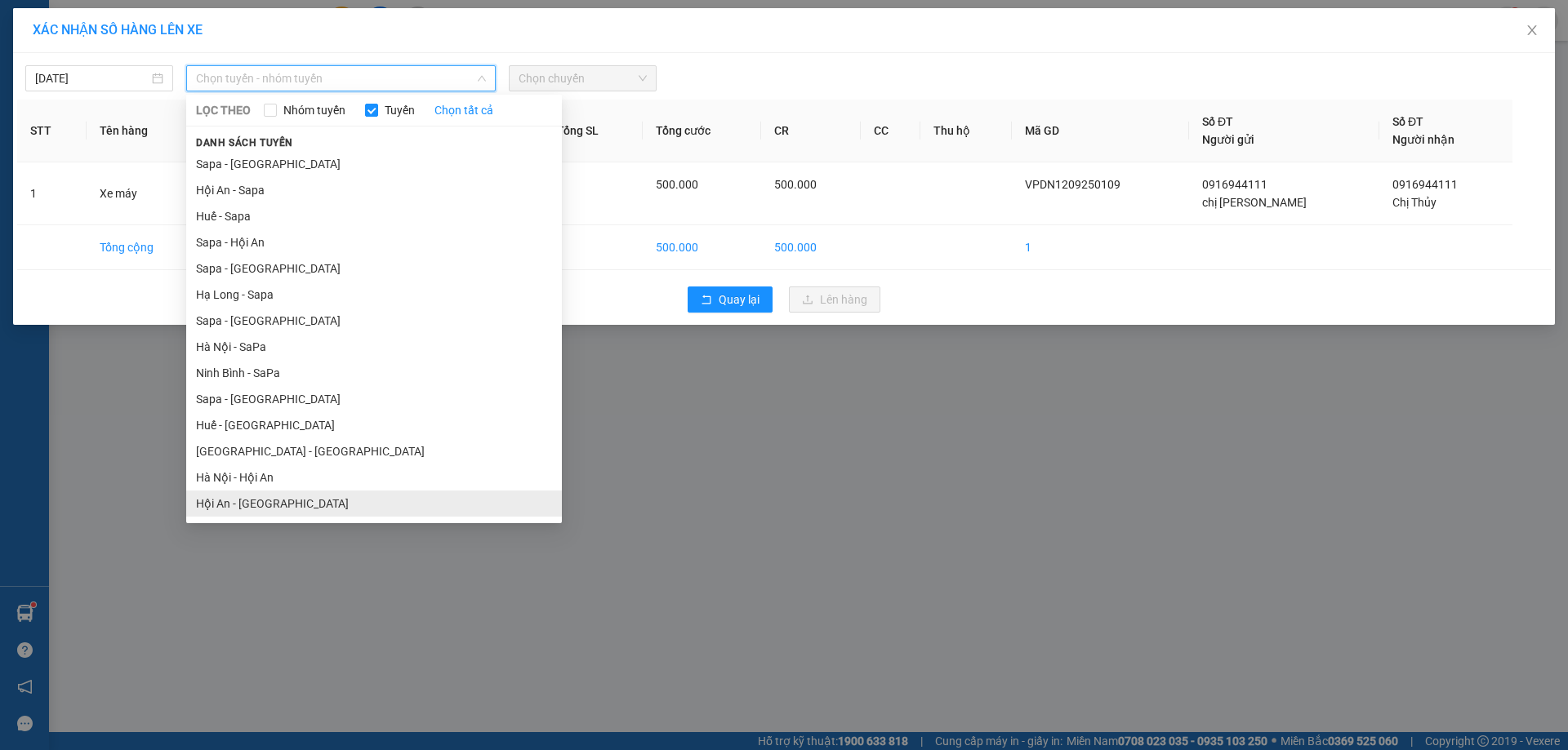
click at [249, 508] on li "Hội An - [GEOGRAPHIC_DATA]" at bounding box center [374, 503] width 375 height 26
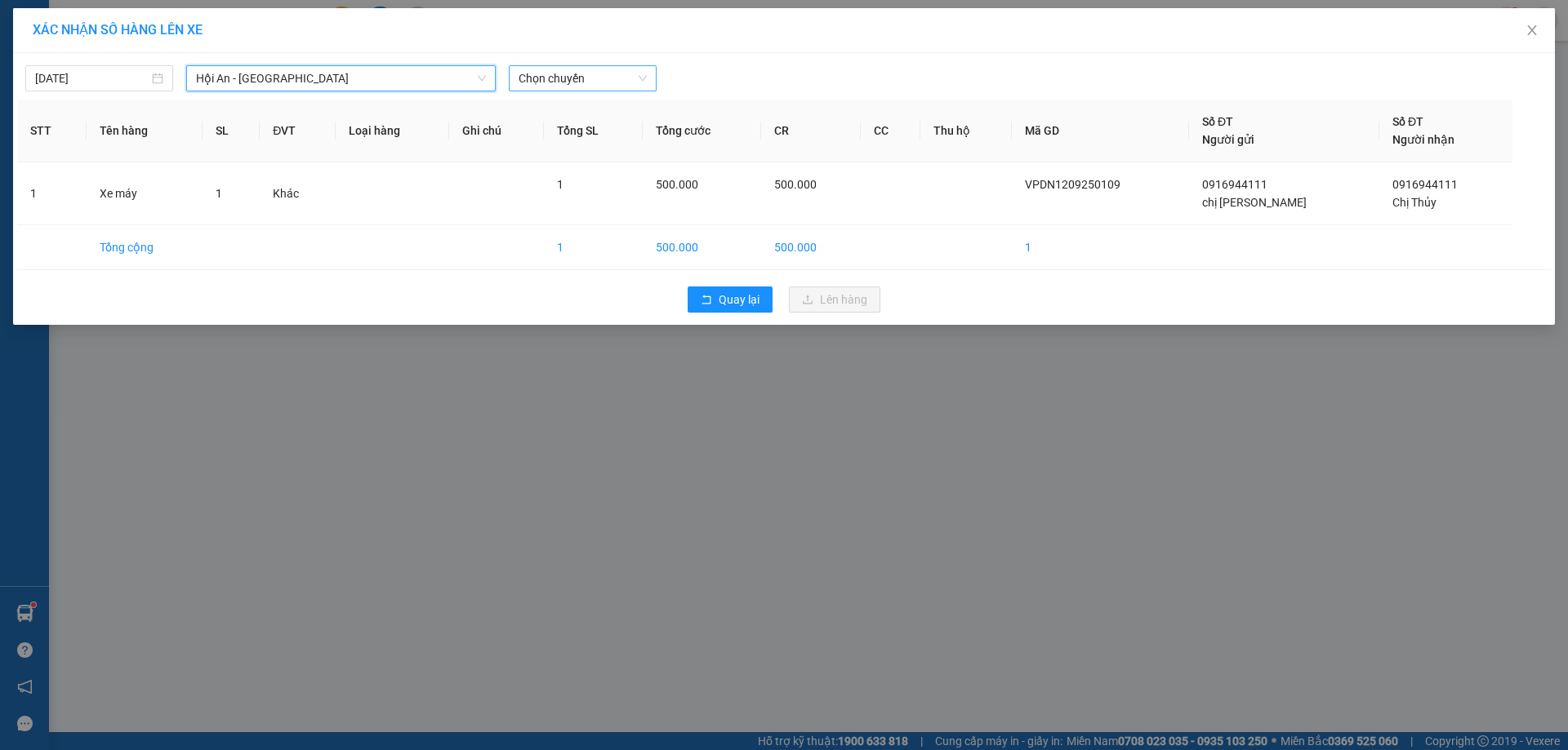
click at [585, 73] on span "Chọn chuyến" at bounding box center [583, 78] width 128 height 25
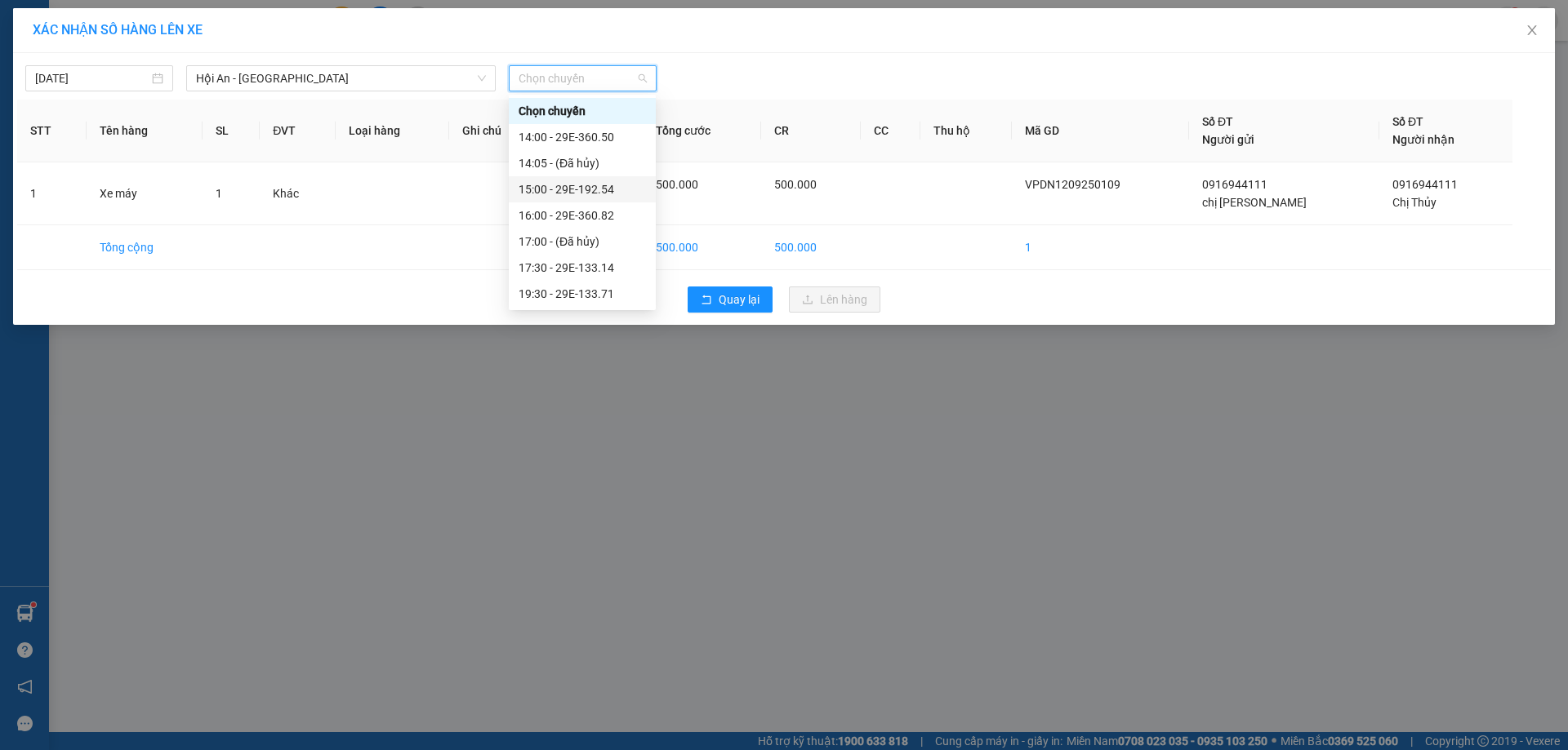
click at [608, 188] on div "15:00 - 29E-192.54" at bounding box center [582, 189] width 127 height 18
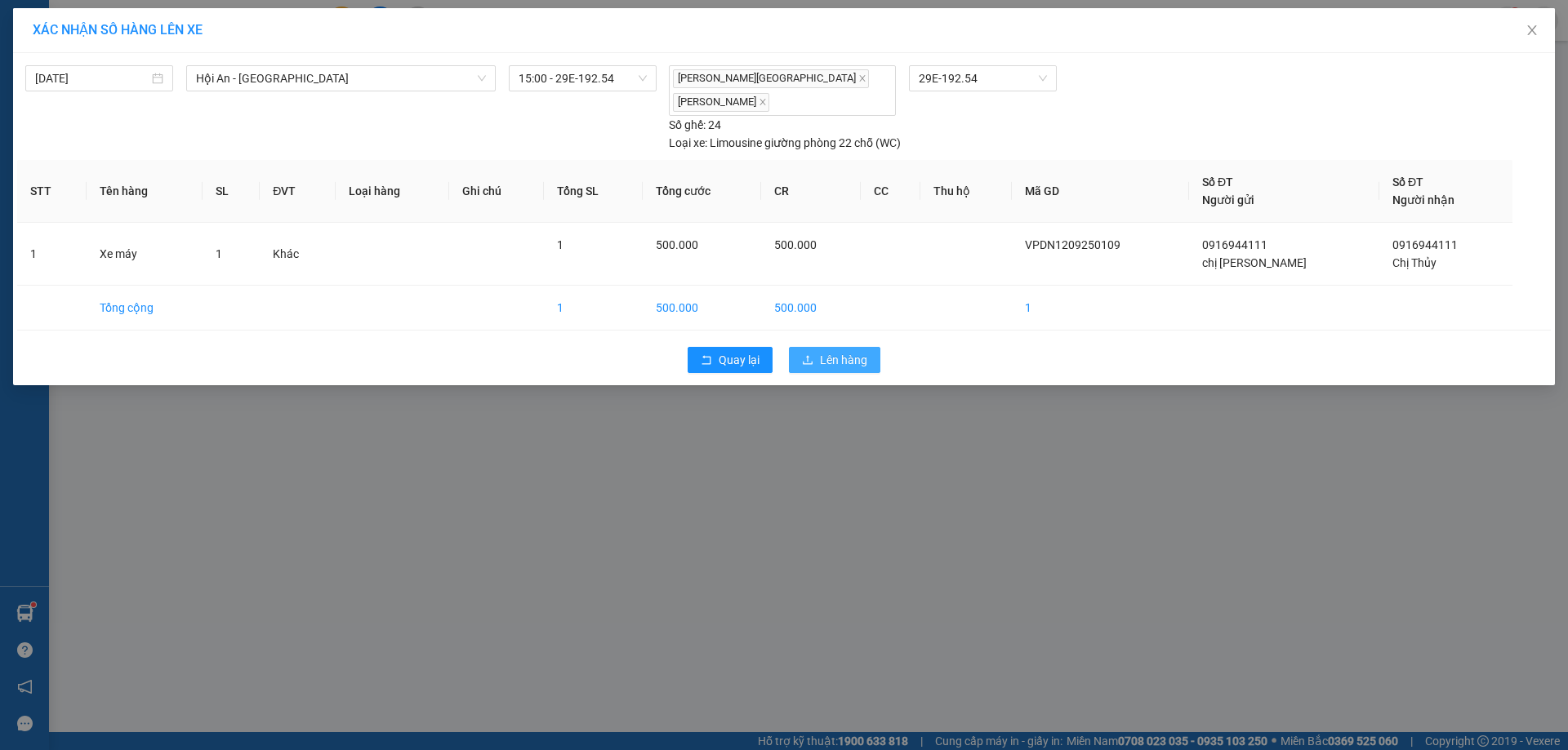
click at [862, 359] on span "Lên hàng" at bounding box center [843, 360] width 47 height 18
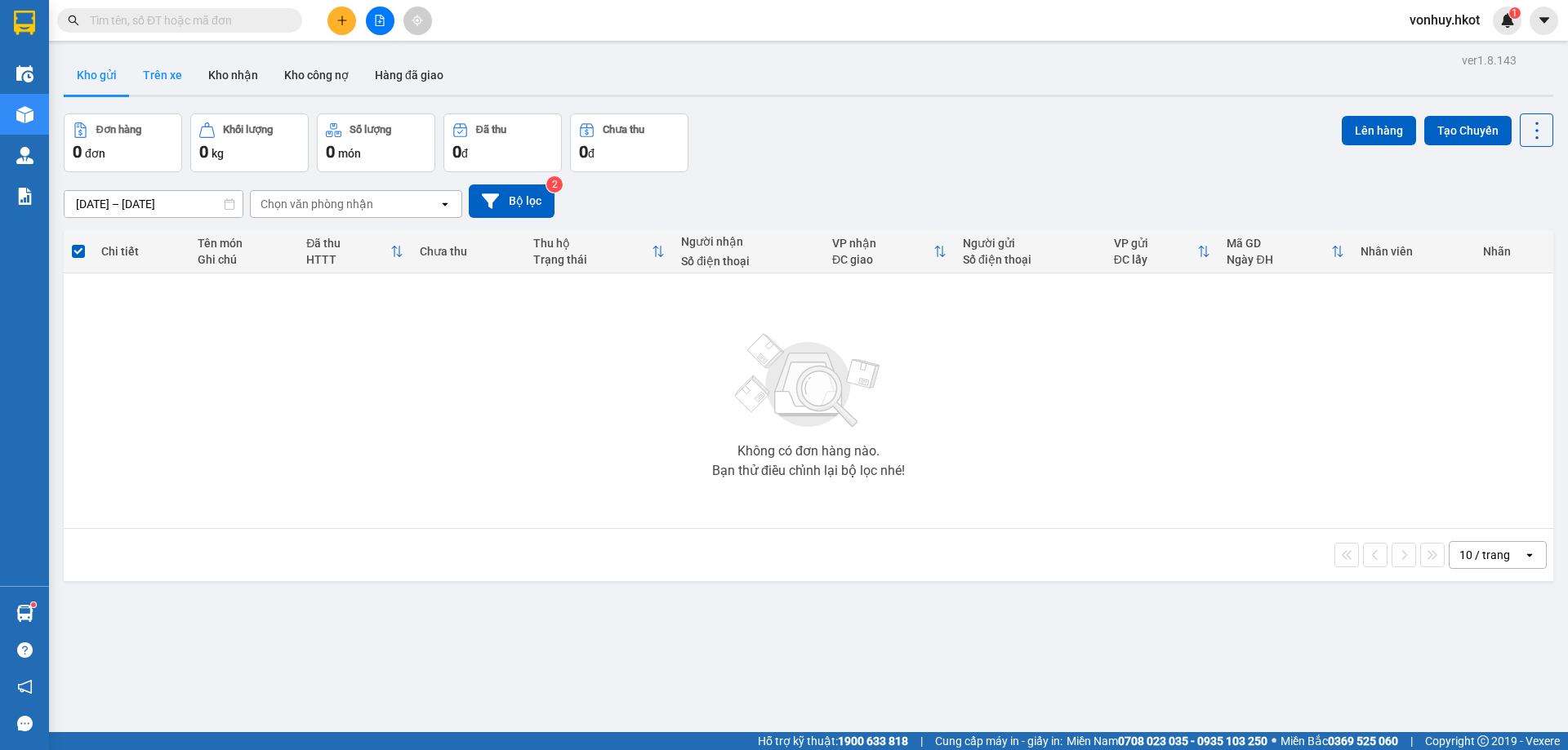
click at [166, 71] on button "Trên xe" at bounding box center [163, 75] width 65 height 39
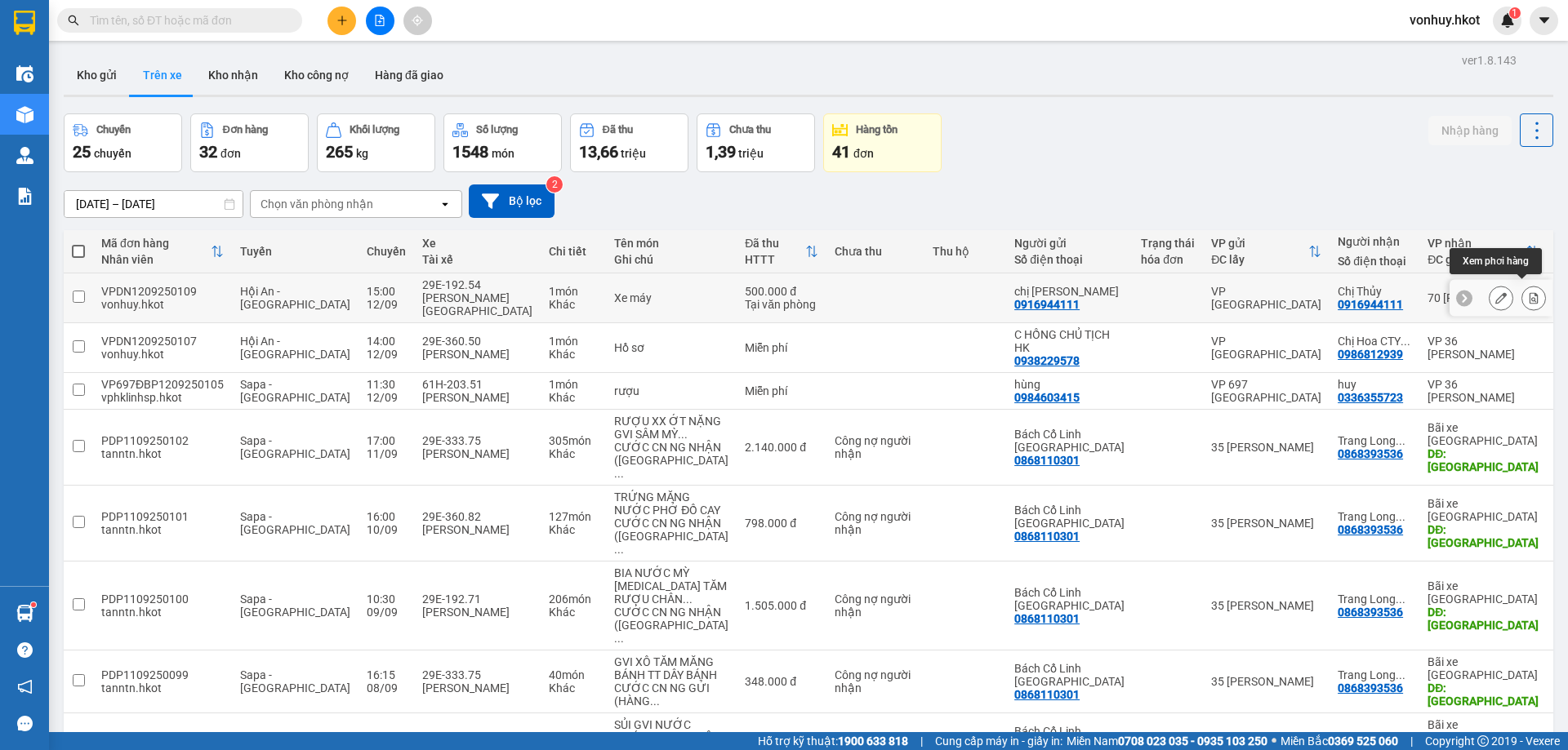
click at [1531, 290] on button at bounding box center [1534, 298] width 23 height 29
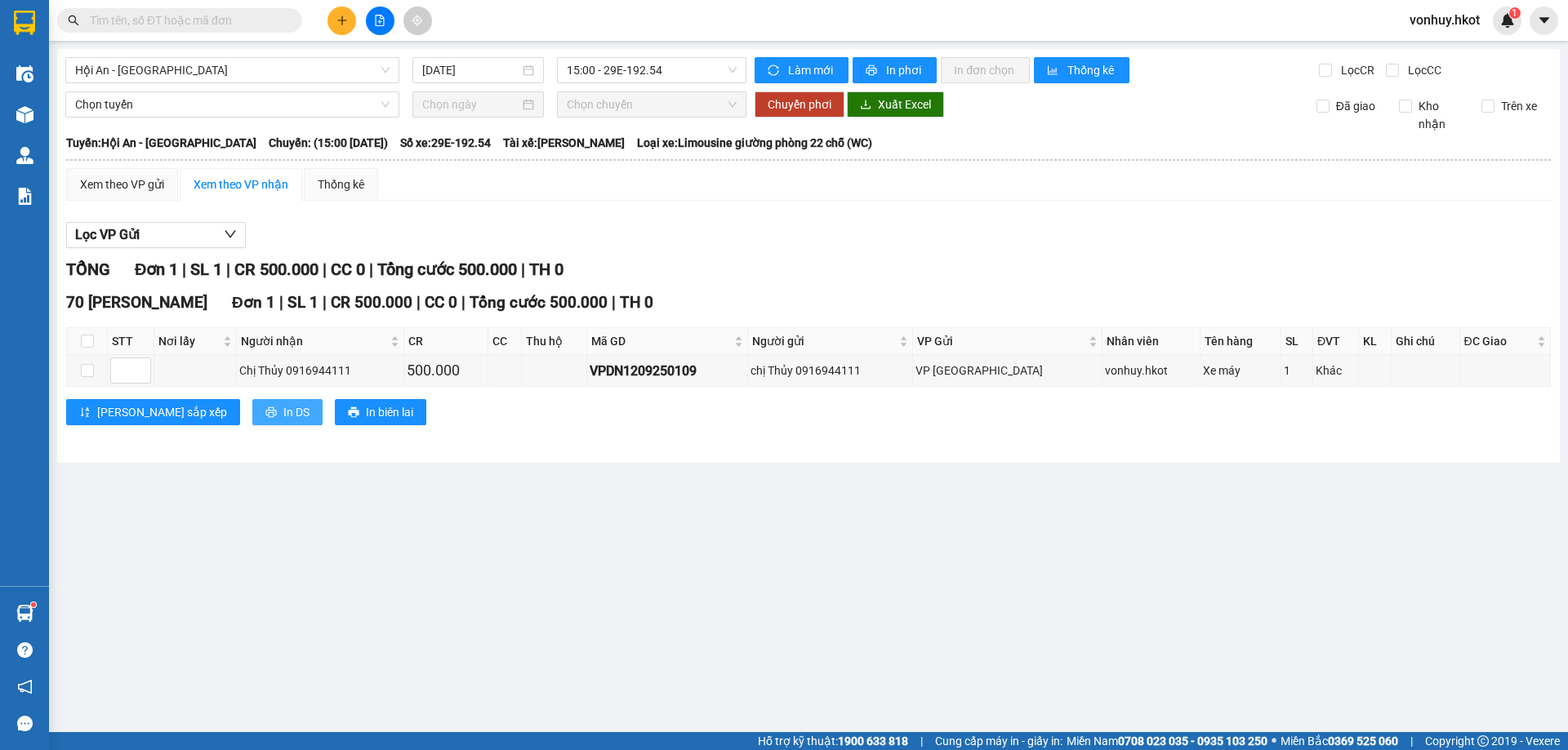
click at [283, 404] on span "In DS" at bounding box center [296, 411] width 26 height 18
